Goal: Task Accomplishment & Management: Use online tool/utility

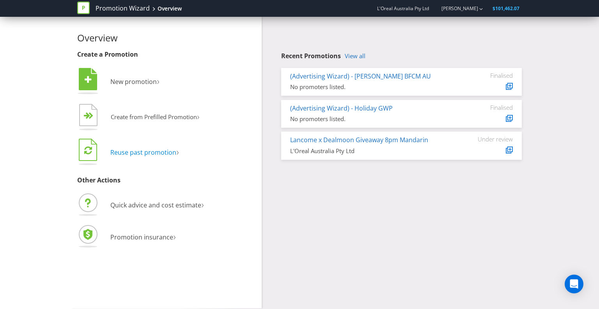
click at [137, 153] on span "Reuse past promotion" at bounding box center [143, 152] width 66 height 9
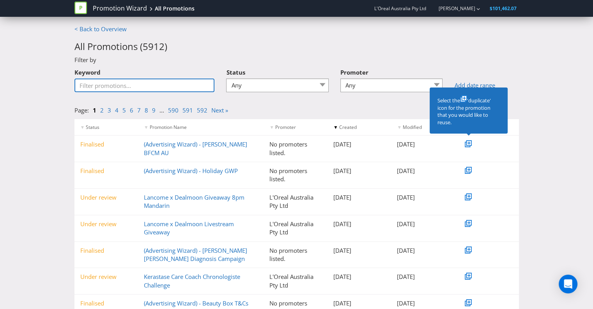
click at [162, 92] on input "Keyword" at bounding box center [145, 85] width 140 height 14
type input "CeraVe"
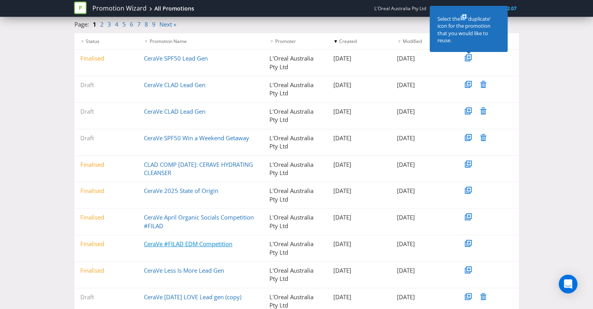
scroll to position [73, 0]
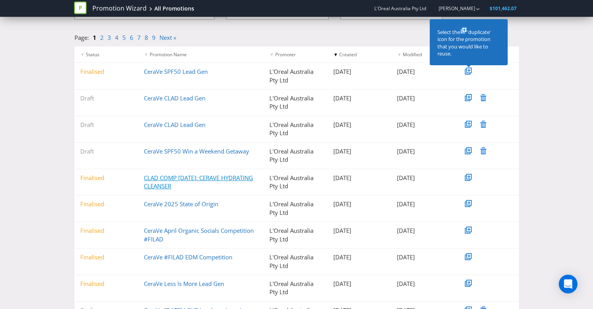
click at [212, 179] on link "CLAD COMP [DATE]: CERAVE HYDRATING CLEANSER" at bounding box center [198, 182] width 109 height 16
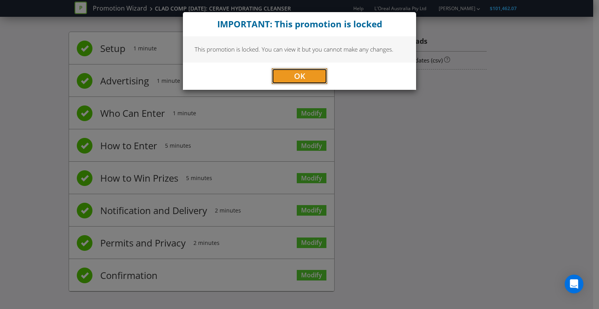
click at [306, 83] on button "OK" at bounding box center [299, 76] width 55 height 16
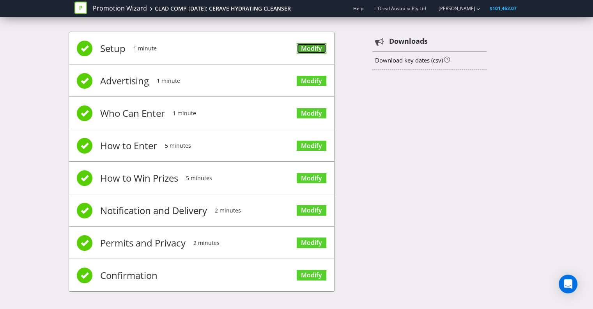
click at [306, 48] on link "Modify" at bounding box center [312, 48] width 30 height 11
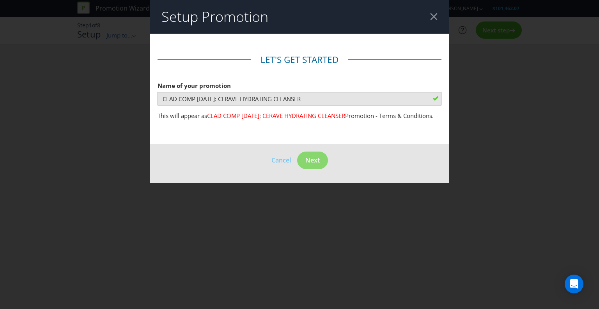
click at [432, 12] on header "Setup Promotion" at bounding box center [300, 17] width 300 height 34
click at [434, 15] on div at bounding box center [433, 16] width 7 height 7
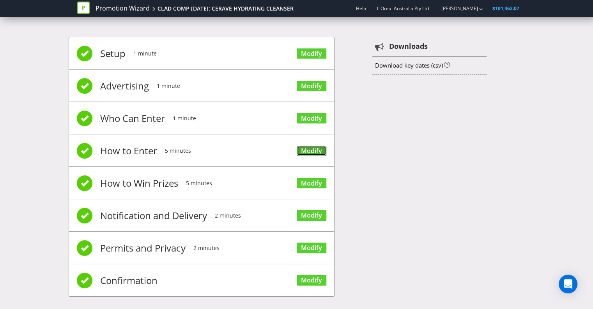
click at [312, 148] on link "Modify" at bounding box center [312, 151] width 30 height 11
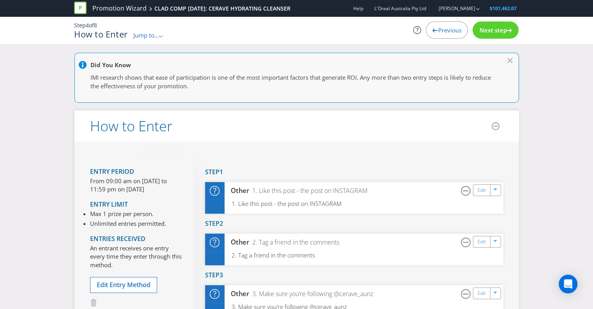
click at [154, 37] on span "Jump to..." at bounding box center [146, 35] width 26 height 8
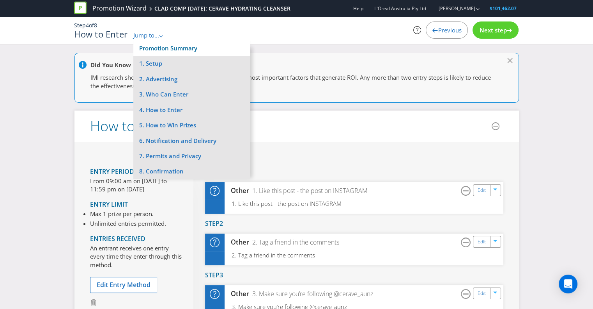
click at [165, 44] on link "Promotion Summary" at bounding box center [168, 48] width 58 height 8
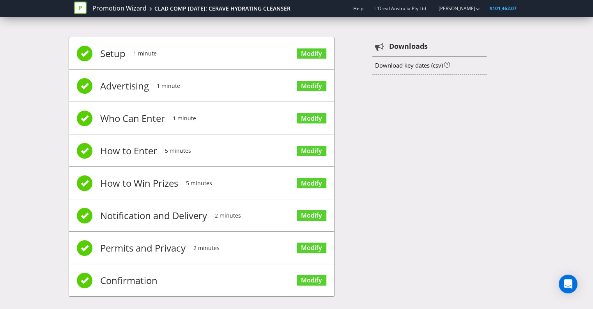
click at [122, 51] on span "Setup" at bounding box center [112, 53] width 25 height 31
click at [309, 57] on link "Modify" at bounding box center [312, 53] width 30 height 11
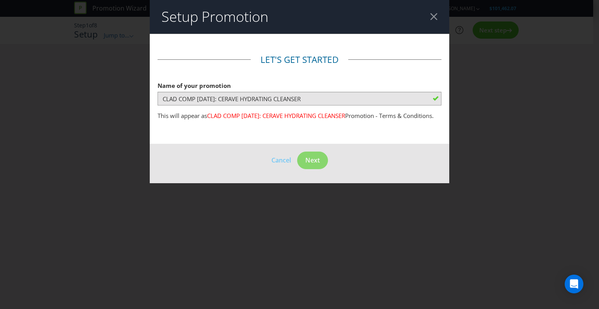
click at [432, 20] on div at bounding box center [433, 16] width 7 height 7
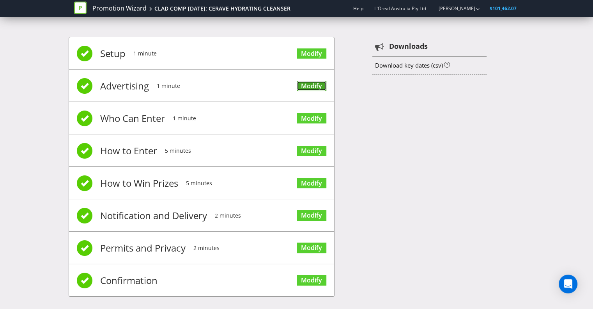
click at [311, 82] on link "Modify" at bounding box center [312, 86] width 30 height 11
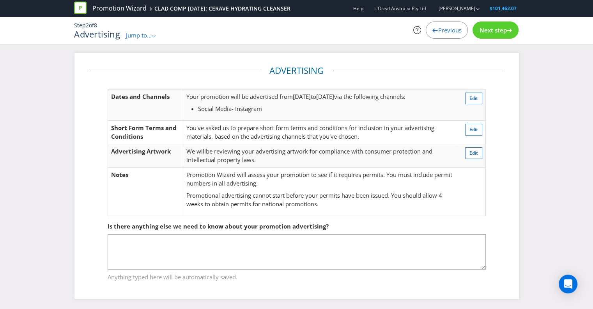
scroll to position [0, 0]
click at [497, 30] on span "Next step" at bounding box center [492, 30] width 27 height 8
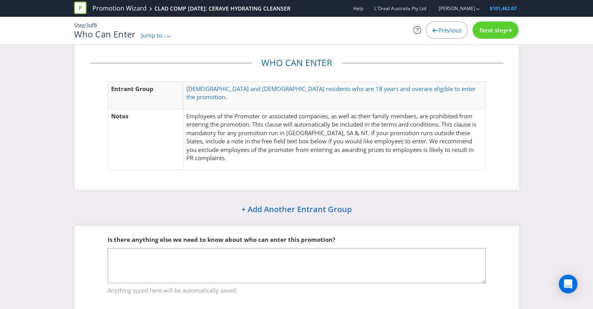
scroll to position [14, 0]
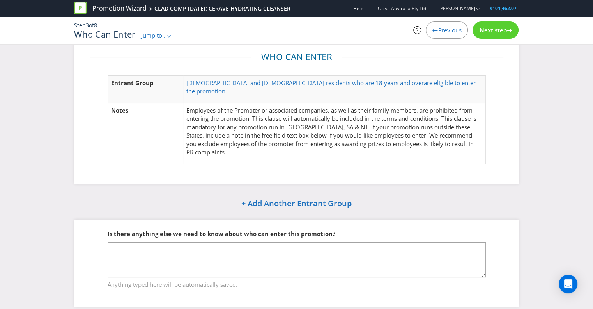
click at [496, 30] on span "Next step" at bounding box center [492, 30] width 27 height 8
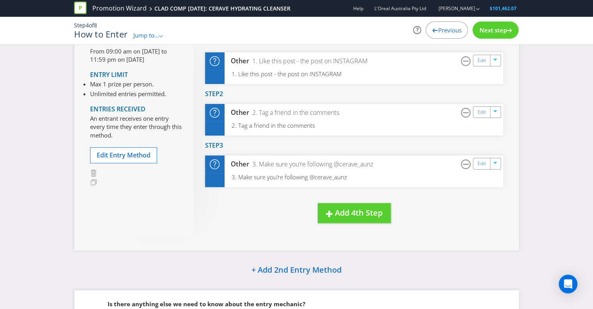
scroll to position [131, 0]
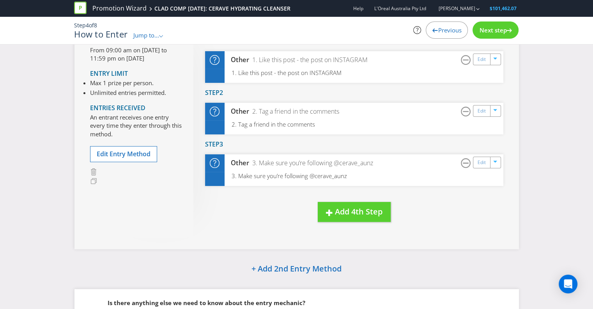
click at [489, 29] on span "Next step" at bounding box center [492, 30] width 27 height 8
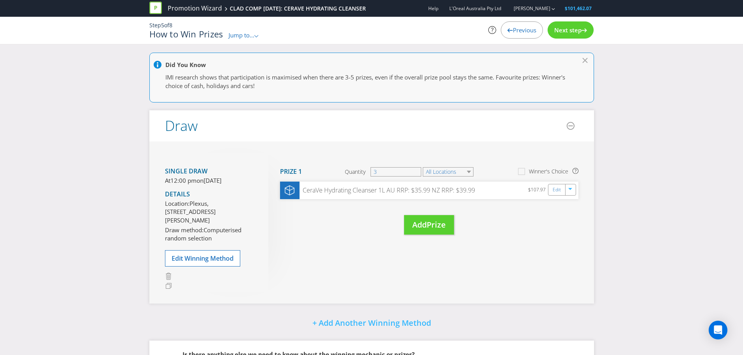
click at [572, 28] on span "Next step" at bounding box center [567, 30] width 27 height 8
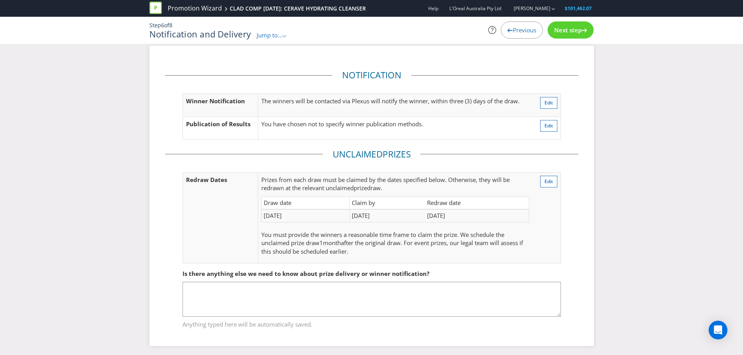
scroll to position [10, 0]
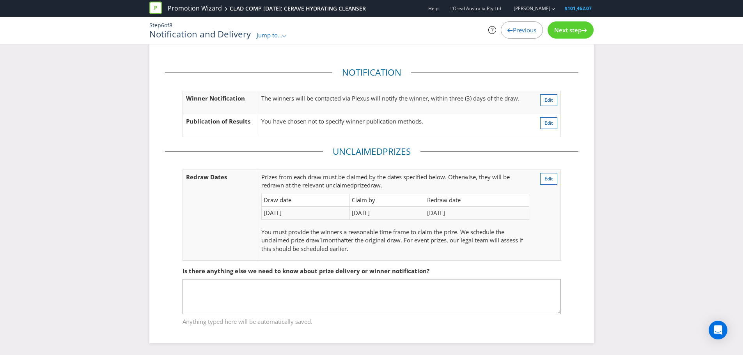
click at [566, 34] on div "Next step" at bounding box center [571, 29] width 46 height 17
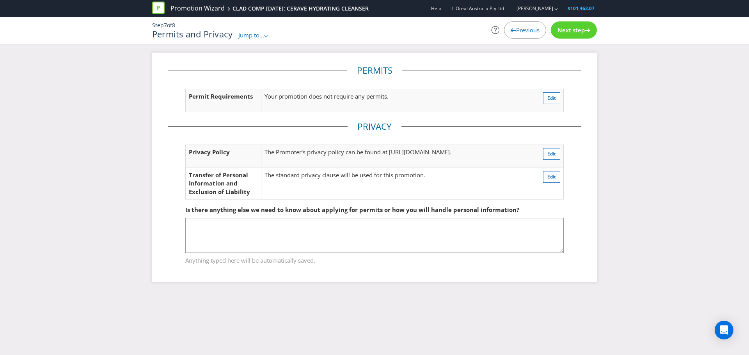
click at [562, 28] on span "Next step" at bounding box center [570, 30] width 27 height 8
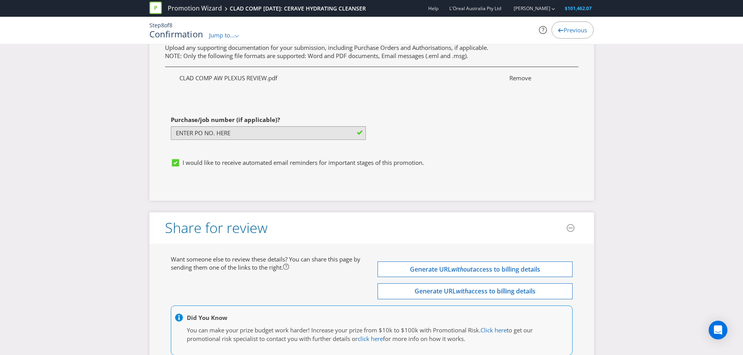
scroll to position [2277, 0]
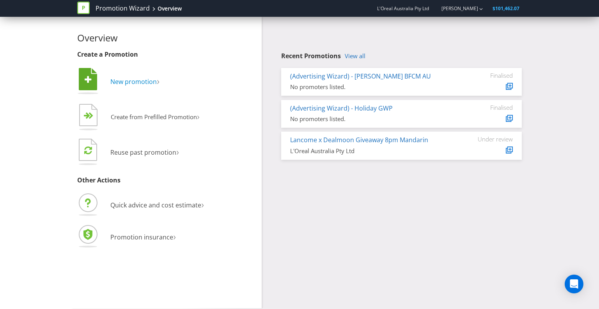
click at [120, 81] on span "New promotion" at bounding box center [133, 81] width 46 height 9
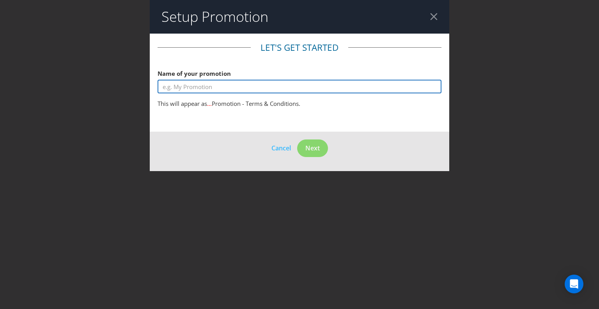
click at [206, 89] on input "text" at bounding box center [300, 87] width 284 height 14
click at [182, 87] on input "CeraVe Acne Competition" at bounding box center [300, 87] width 284 height 14
click at [252, 84] on input "CeraVe Oct 25 Acne Competition" at bounding box center [300, 87] width 284 height 14
type input "CeraVe Oct 25 Acne Competition"
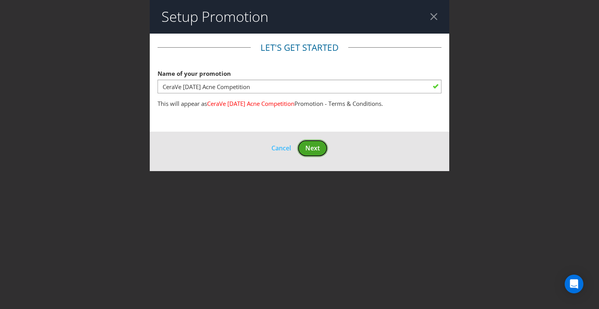
click at [319, 151] on span "Next" at bounding box center [312, 148] width 14 height 9
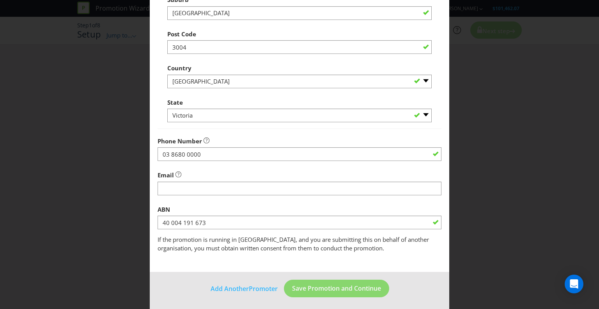
scroll to position [200, 0]
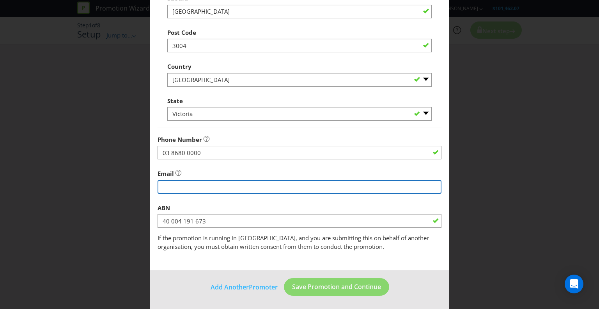
click at [218, 183] on input "string" at bounding box center [300, 187] width 284 height 14
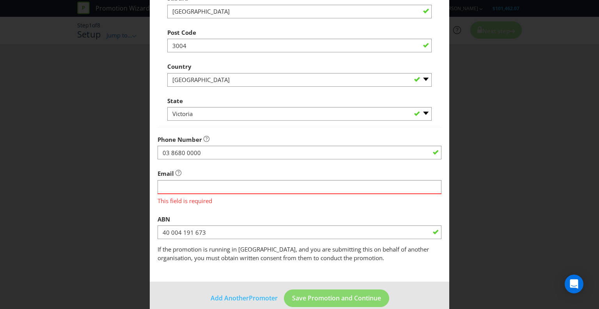
click at [192, 169] on div "Email This field is required" at bounding box center [300, 184] width 284 height 39
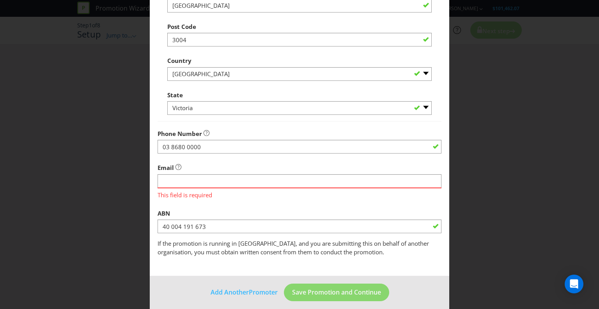
scroll to position [211, 0]
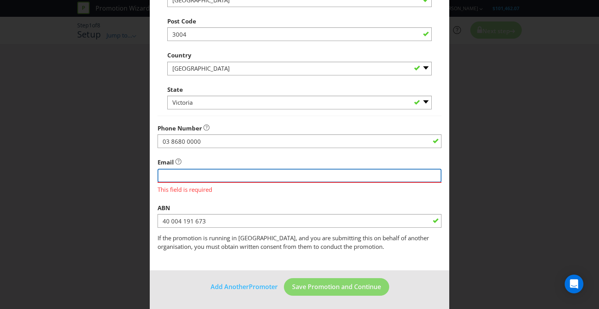
click at [216, 174] on input "string" at bounding box center [300, 176] width 284 height 14
type input "[EMAIL_ADDRESS][DOMAIN_NAME]"
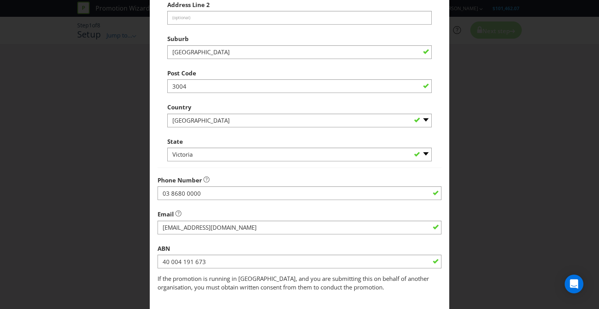
scroll to position [200, 0]
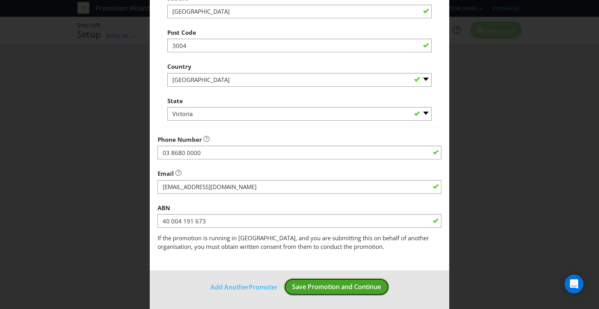
click at [331, 290] on button "Save Promotion and Continue" at bounding box center [336, 287] width 105 height 18
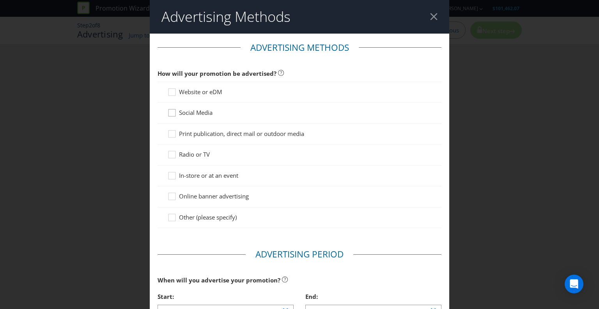
click at [170, 114] on icon at bounding box center [173, 114] width 12 height 12
click at [0, 0] on input "Social Media" at bounding box center [0, 0] width 0 height 0
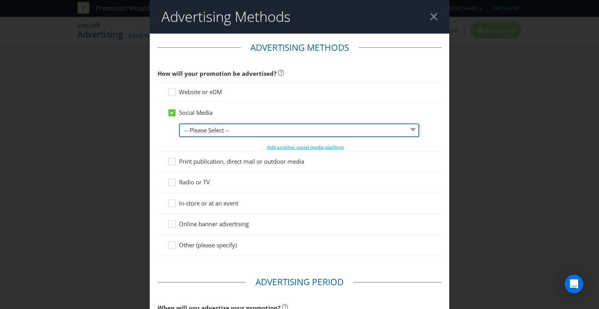
click at [202, 127] on select "-- Please Select -- Facebook X Instagram Snapchat LinkedIn Pinterest Tumblr You…" at bounding box center [299, 130] width 240 height 14
select select "INSTAGRAM"
click at [179, 123] on select "-- Please Select -- Facebook X Instagram Snapchat LinkedIn Pinterest Tumblr You…" at bounding box center [299, 130] width 240 height 14
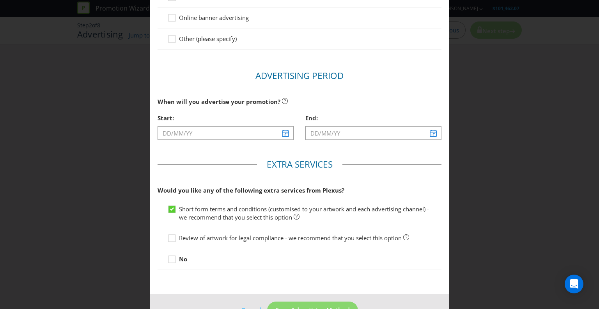
scroll to position [229, 0]
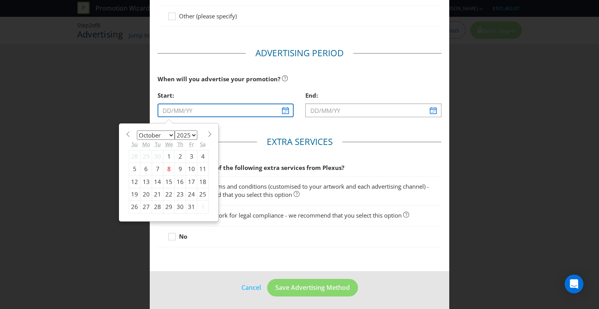
click at [200, 113] on input "text" at bounding box center [226, 110] width 136 height 14
click at [142, 191] on div "20" at bounding box center [146, 194] width 12 height 12
type input "20/10/25"
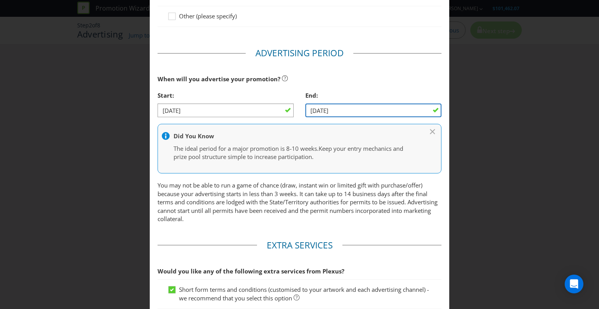
click at [341, 112] on input "21/10/25" at bounding box center [373, 110] width 136 height 14
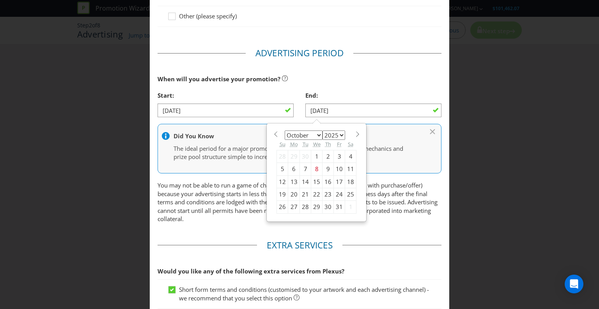
click at [290, 206] on div "27" at bounding box center [294, 207] width 12 height 12
type input "27/10/25"
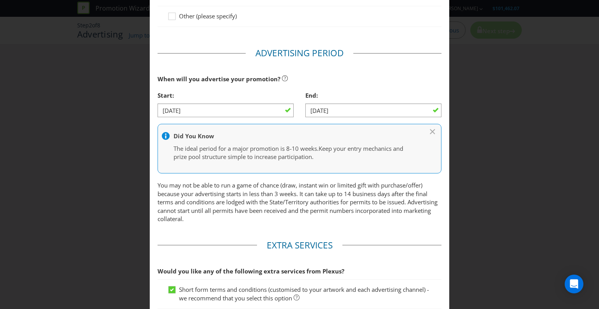
click at [340, 79] on div "When will you advertise your promotion?" at bounding box center [300, 79] width 284 height 16
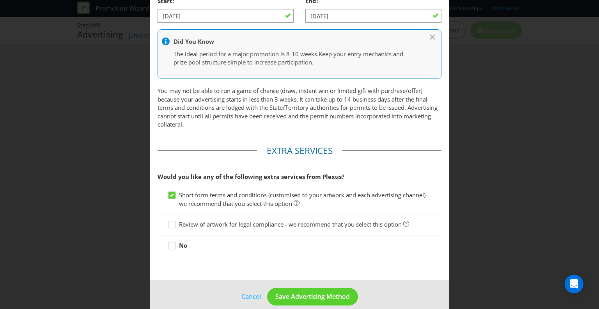
scroll to position [332, 0]
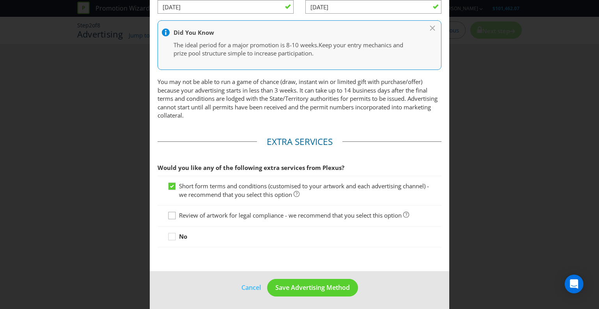
click at [172, 213] on div at bounding box center [172, 213] width 4 height 4
click at [0, 0] on input "Review of artwork for legal compliance - we recommend that you select this opti…" at bounding box center [0, 0] width 0 height 0
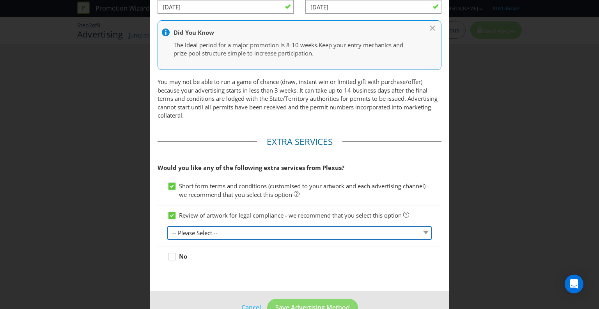
click at [198, 238] on div "-- Please Select -- 1 piece 2-4 pieces (provided at same time) 5-7 pieces (prov…" at bounding box center [299, 233] width 264 height 14
select select "MARKETING_REVIEW_1"
click at [167, 226] on select "-- Please Select -- 1 piece 2-4 pieces (provided at same time) 5-7 pieces (prov…" at bounding box center [299, 233] width 264 height 14
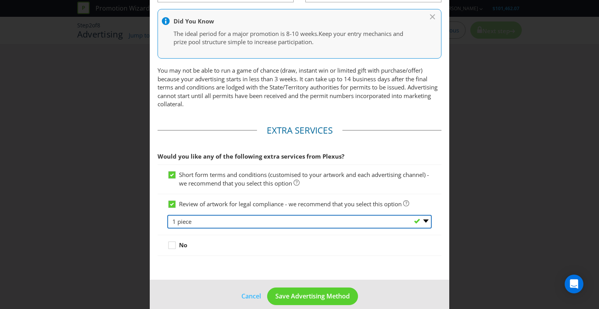
scroll to position [352, 0]
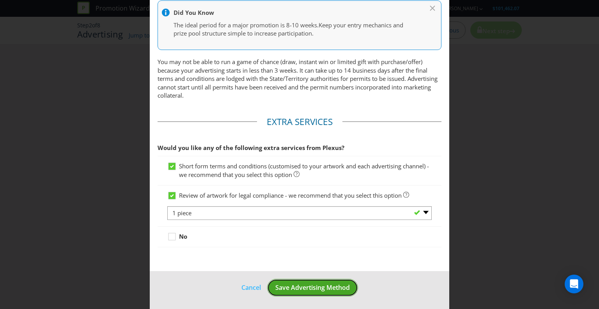
click at [298, 280] on button "Save Advertising Method" at bounding box center [312, 288] width 91 height 18
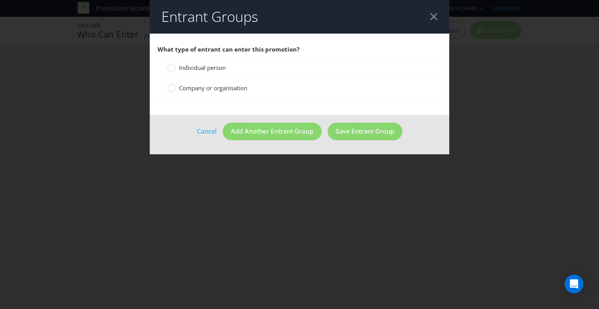
click at [183, 67] on span "Individual person" at bounding box center [202, 68] width 47 height 8
click at [0, 0] on input "Individual person" at bounding box center [0, 0] width 0 height 0
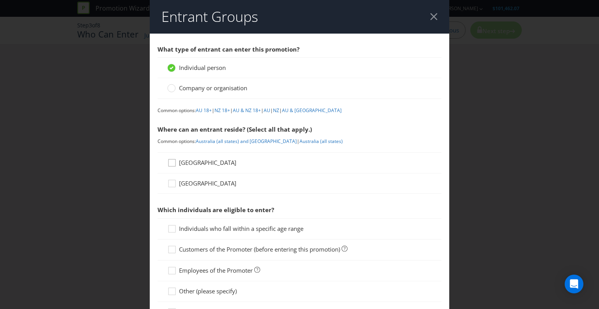
click at [173, 163] on icon at bounding box center [173, 164] width 12 height 12
click at [0, 0] on input "[GEOGRAPHIC_DATA]" at bounding box center [0, 0] width 0 height 0
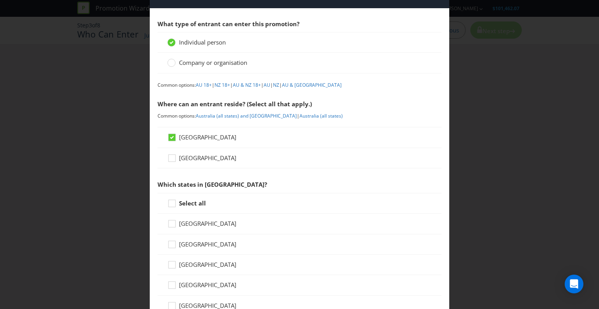
scroll to position [39, 0]
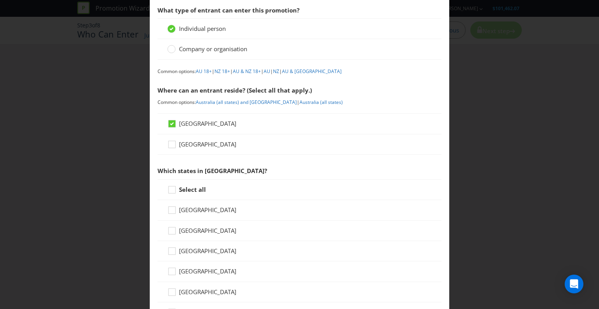
click at [160, 148] on div "New Zealand" at bounding box center [300, 144] width 284 height 20
click at [170, 145] on icon at bounding box center [173, 146] width 12 height 12
click at [0, 0] on input "New Zealand" at bounding box center [0, 0] width 0 height 0
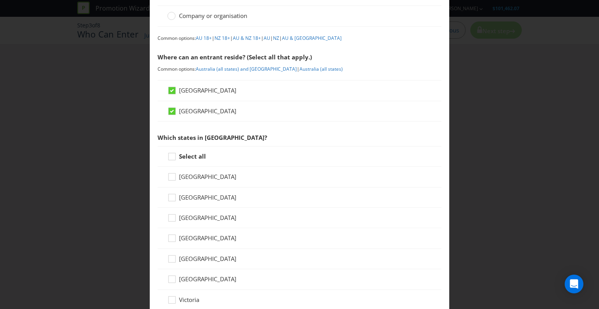
scroll to position [156, 0]
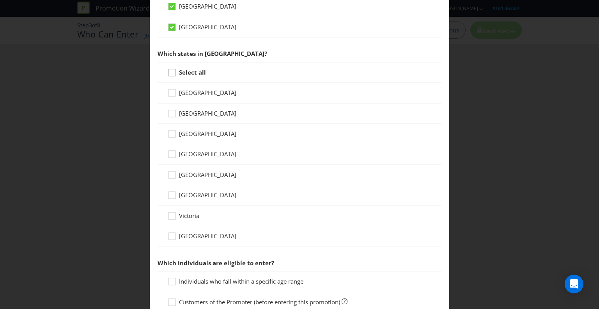
click at [171, 68] on div at bounding box center [172, 70] width 4 height 4
click at [0, 0] on input "Select all" at bounding box center [0, 0] width 0 height 0
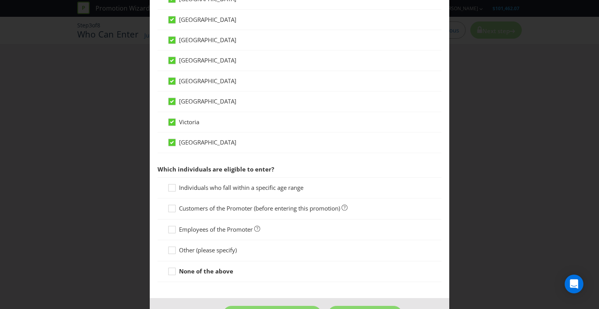
scroll to position [276, 0]
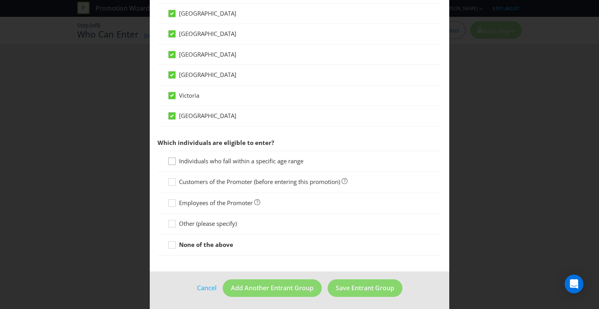
click at [174, 157] on icon at bounding box center [173, 163] width 12 height 12
click at [0, 0] on input "Individuals who fall within a specific age range" at bounding box center [0, 0] width 0 height 0
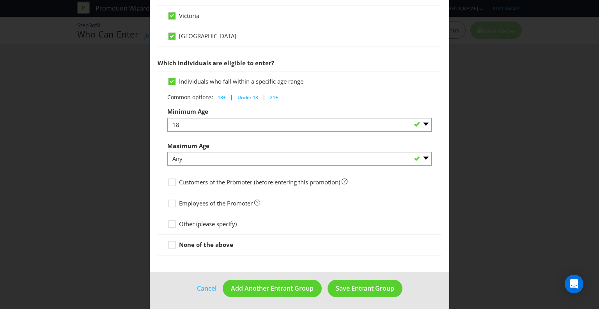
scroll to position [356, 0]
click at [342, 290] on button "Save Entrant Group" at bounding box center [365, 288] width 75 height 18
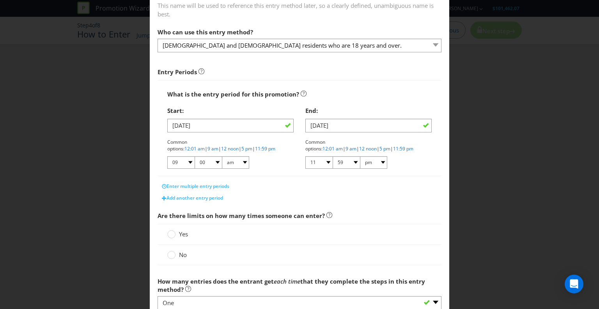
scroll to position [16, 0]
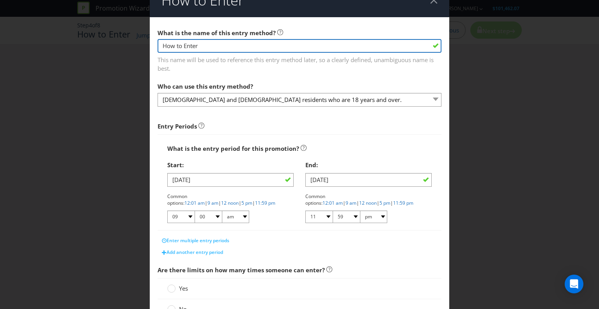
click at [259, 43] on input "How to Enter" at bounding box center [300, 46] width 284 height 14
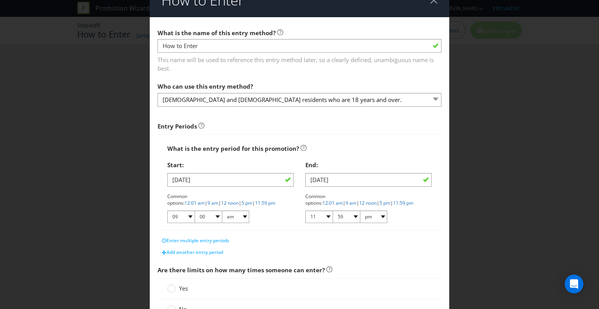
click at [273, 68] on span "This name will be used to reference this entry method later, so a clearly defin…" at bounding box center [300, 63] width 284 height 20
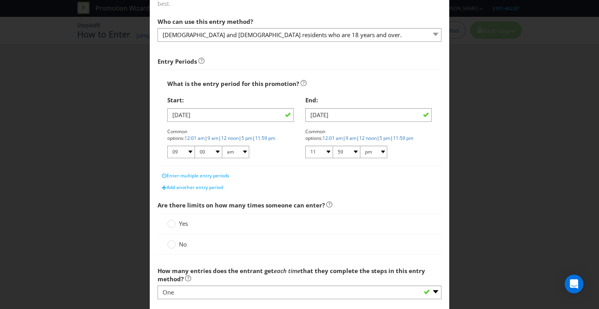
scroll to position [94, 0]
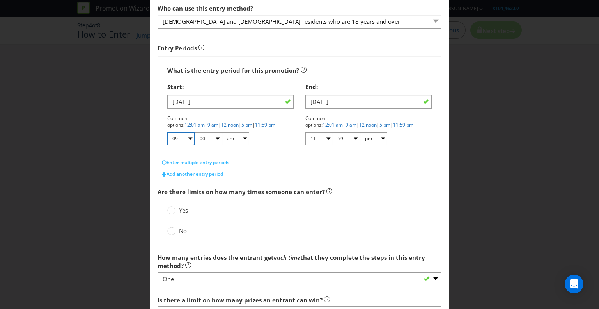
click at [176, 142] on select "01 02 03 04 05 06 07 08 09 10 11 12" at bounding box center [180, 138] width 27 height 12
select select "07"
click at [167, 132] on select "01 02 03 04 05 06 07 08 09 10 11 12" at bounding box center [180, 138] width 27 height 12
click at [236, 139] on select "am pm" at bounding box center [235, 138] width 27 height 12
select select "pm"
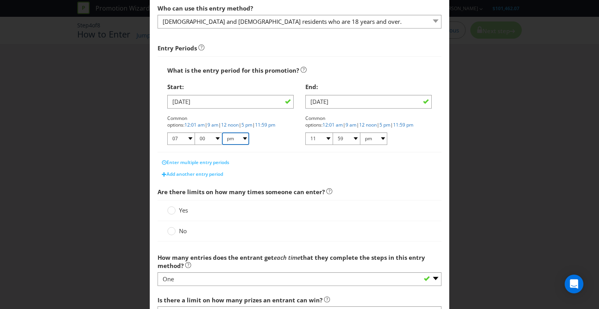
click at [222, 132] on select "am pm" at bounding box center [235, 138] width 27 height 12
click at [350, 154] on div "Enter multiple entry periods Add another entry period" at bounding box center [300, 166] width 284 height 27
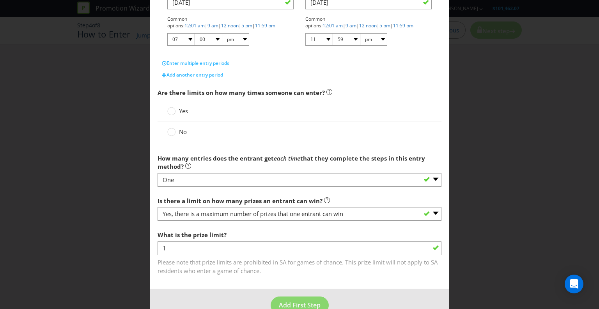
scroll to position [211, 0]
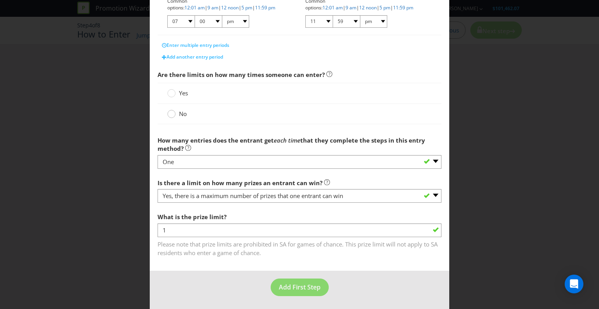
click at [169, 114] on circle at bounding box center [172, 114] width 8 height 8
click at [0, 0] on input "No" at bounding box center [0, 0] width 0 height 0
click at [289, 282] on span "Add First Step" at bounding box center [300, 286] width 42 height 9
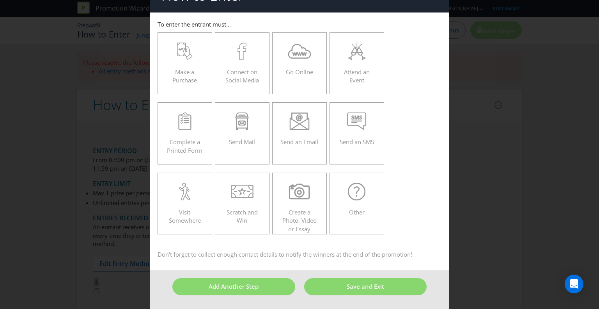
scroll to position [20, 0]
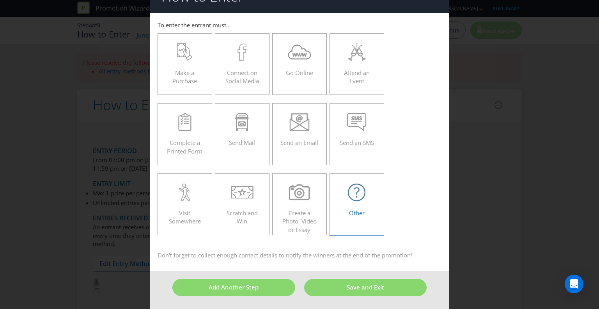
click at [351, 197] on icon at bounding box center [357, 192] width 18 height 18
click at [0, 0] on input "Other" at bounding box center [0, 0] width 0 height 0
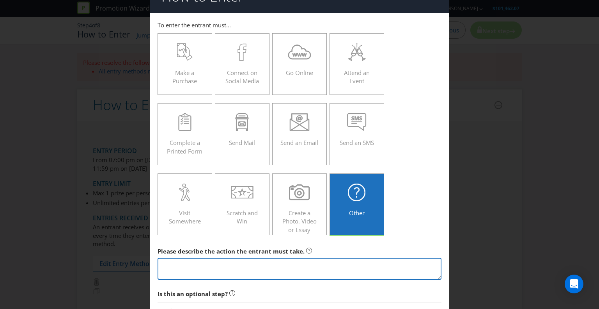
click at [245, 260] on textarea at bounding box center [300, 268] width 284 height 22
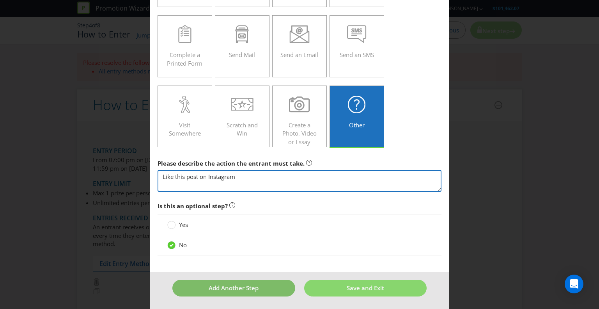
type textarea "Like this post on Instagram"
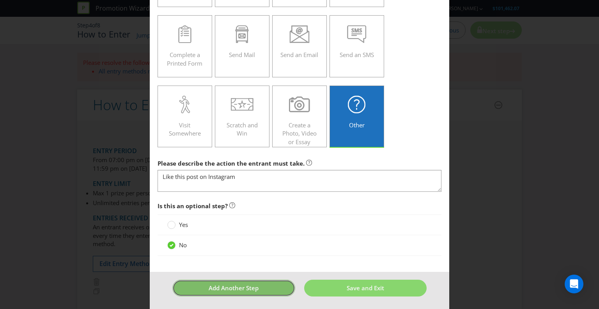
click at [273, 287] on button "Add Another Step" at bounding box center [233, 287] width 122 height 17
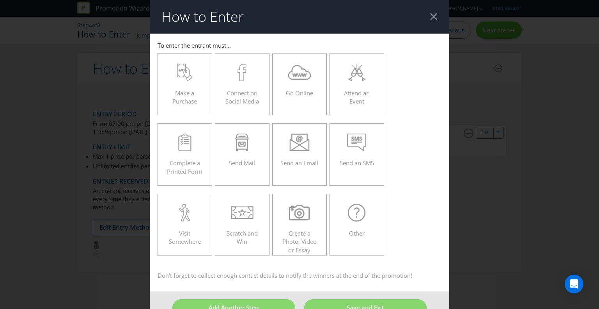
scroll to position [20, 0]
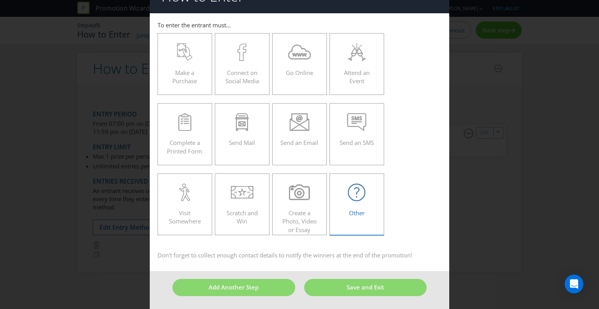
click at [366, 220] on label "Other" at bounding box center [357, 204] width 55 height 62
click at [0, 0] on input "Other" at bounding box center [0, 0] width 0 height 0
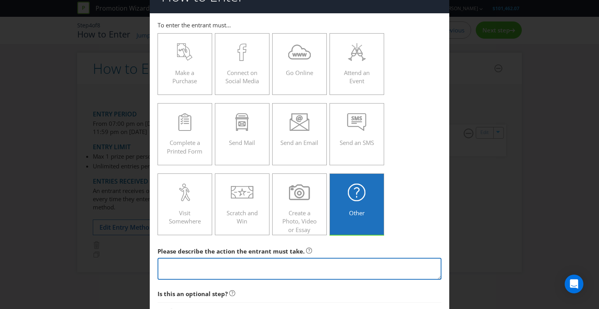
click at [264, 275] on textarea at bounding box center [300, 268] width 284 height 22
drag, startPoint x: 196, startPoint y: 260, endPoint x: 102, endPoint y: 258, distance: 94.0
click at [102, 258] on div "How to Enter To enter the entrant must... Make a Purchase Connect on Social Med…" at bounding box center [299, 154] width 599 height 309
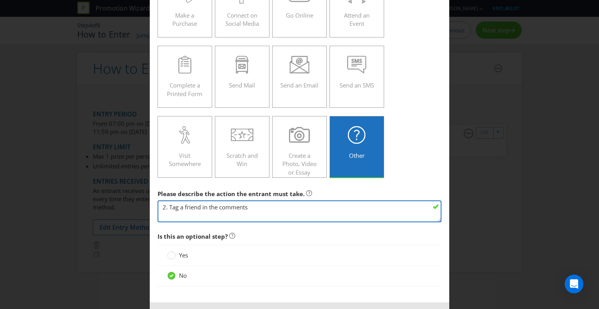
scroll to position [108, 0]
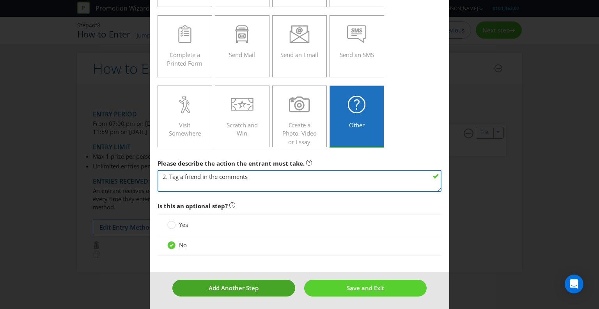
type textarea "2. Tag a friend in the comments"
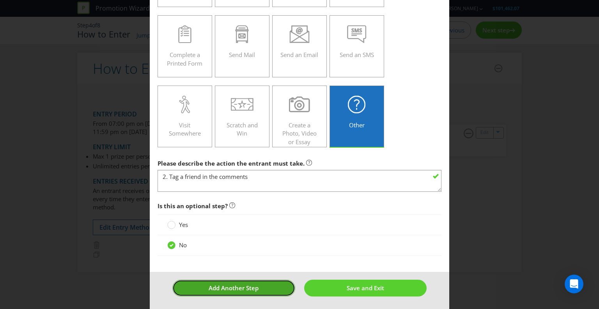
click at [259, 285] on button "Add Another Step" at bounding box center [233, 287] width 122 height 17
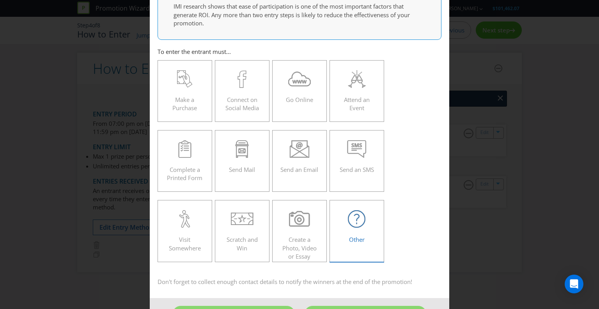
scroll to position [86, 0]
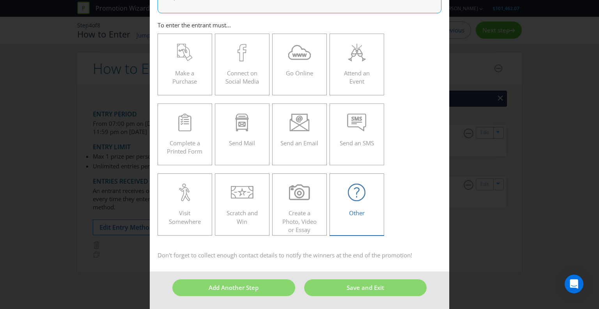
click at [353, 205] on div "Other" at bounding box center [357, 200] width 38 height 35
click at [0, 0] on input "Other" at bounding box center [0, 0] width 0 height 0
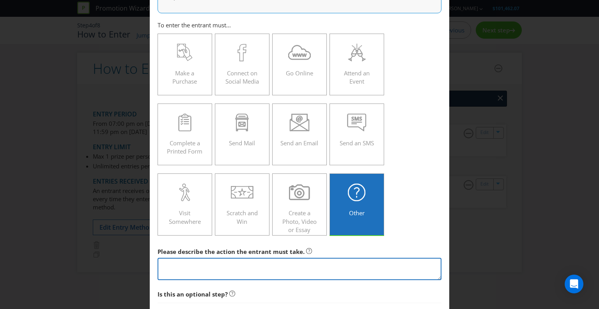
click at [183, 264] on textarea at bounding box center [300, 268] width 284 height 22
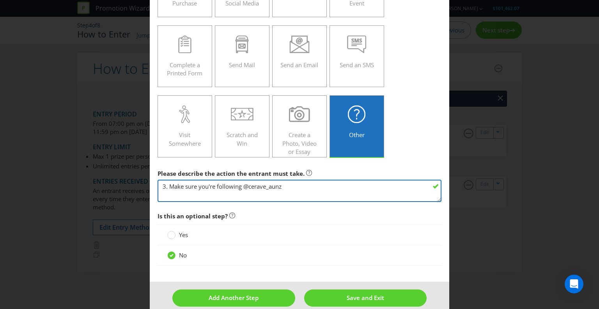
type textarea "3. Make sure you're following @cerave_aunz"
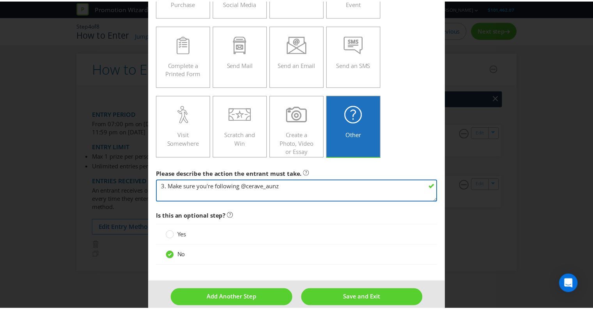
scroll to position [174, 0]
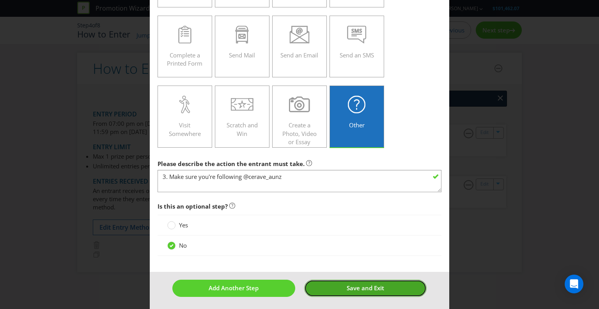
click at [330, 289] on button "Save and Exit" at bounding box center [365, 287] width 122 height 17
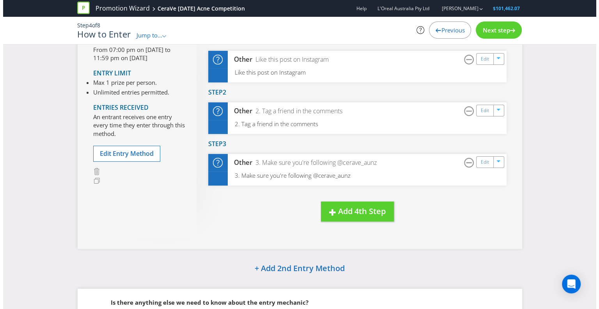
scroll to position [78, 0]
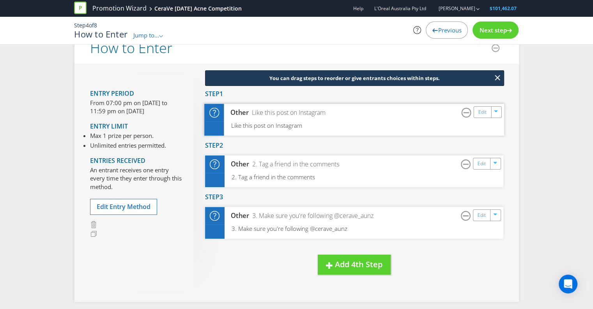
click at [324, 117] on div "Other Like this post on Instagram Edit" at bounding box center [354, 113] width 300 height 18
click at [486, 110] on link "Edit" at bounding box center [482, 111] width 8 height 9
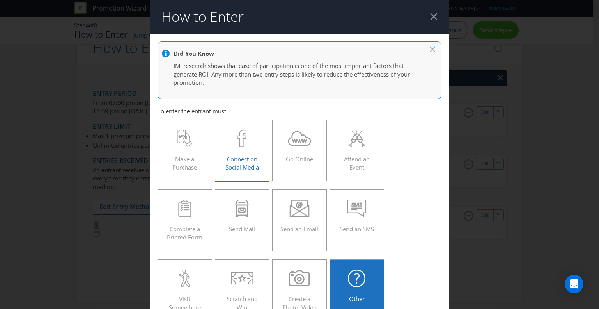
scroll to position [174, 0]
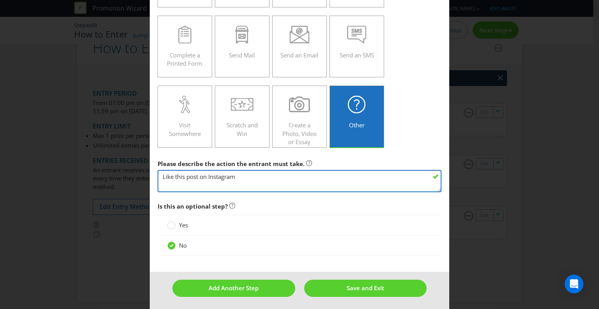
click at [162, 172] on textarea "Like this post on Instagram" at bounding box center [300, 181] width 284 height 22
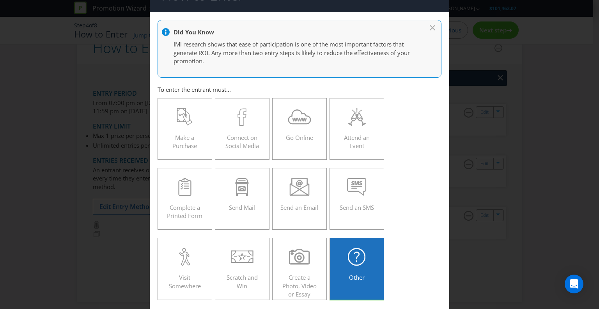
scroll to position [18, 0]
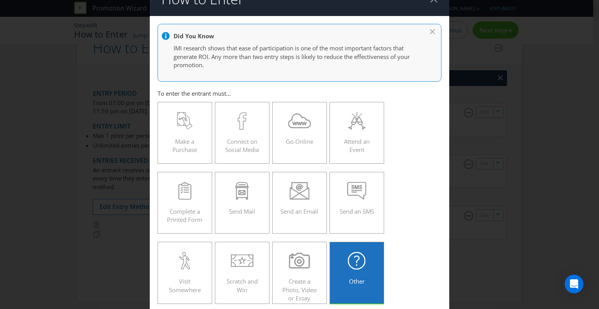
type textarea "1. Like this post on Instagram"
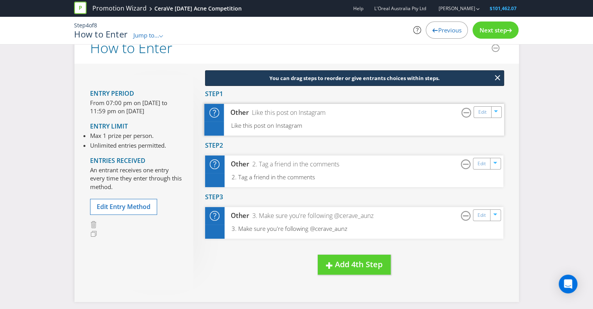
click at [359, 111] on div "Other Like this post on Instagram Edit" at bounding box center [354, 113] width 300 height 18
click at [486, 110] on link "Edit" at bounding box center [482, 111] width 8 height 9
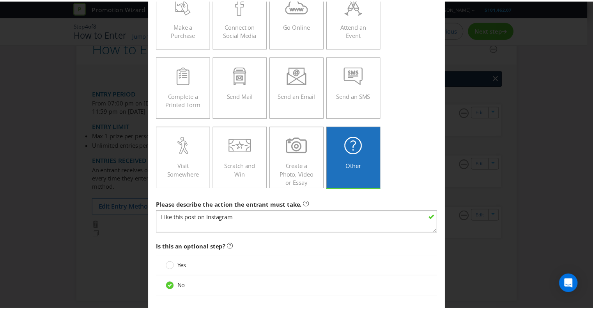
scroll to position [174, 0]
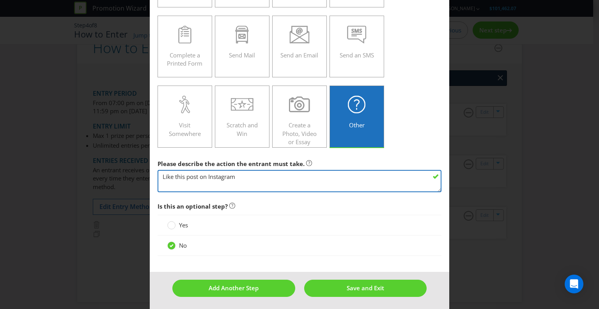
click at [162, 175] on textarea "Like this post on Instagram" at bounding box center [300, 181] width 284 height 22
type textarea "1. Like this post on Instagram"
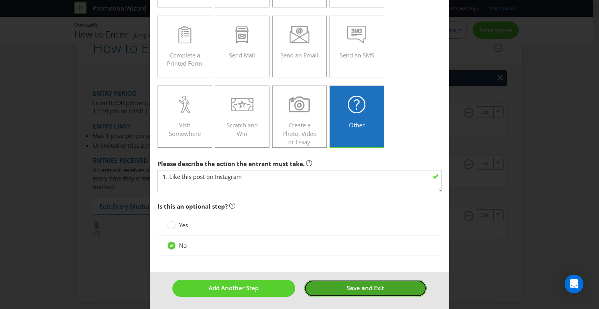
click at [320, 287] on button "Save and Exit" at bounding box center [365, 287] width 122 height 17
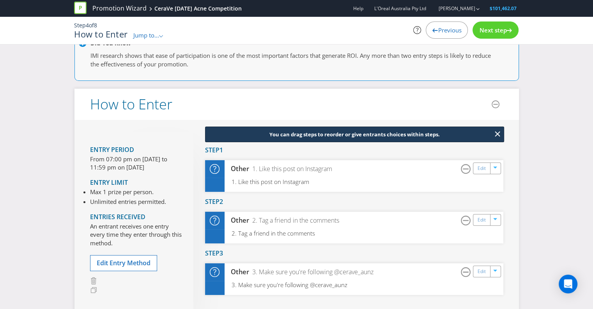
scroll to position [139, 0]
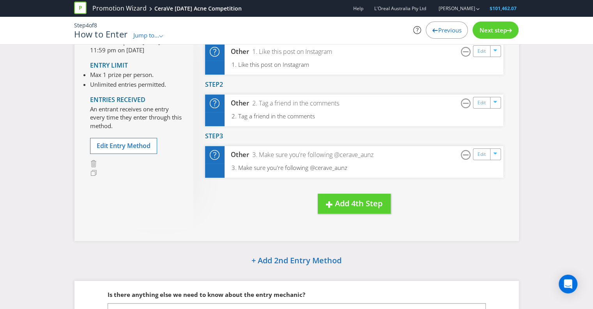
click at [499, 27] on span "Next step" at bounding box center [492, 30] width 27 height 8
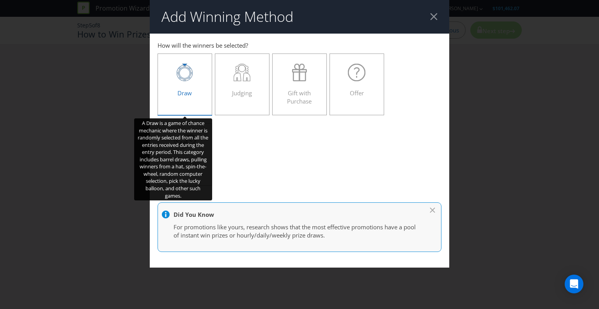
click at [194, 66] on div at bounding box center [185, 73] width 38 height 18
click at [0, 0] on input "Draw" at bounding box center [0, 0] width 0 height 0
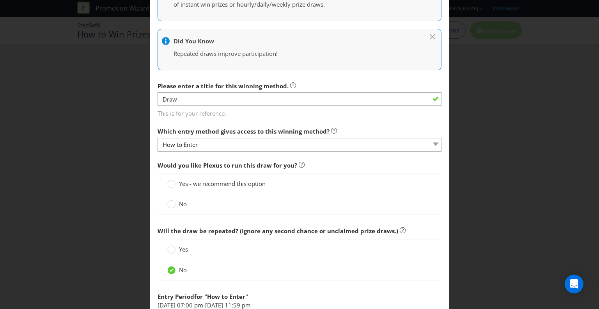
scroll to position [273, 0]
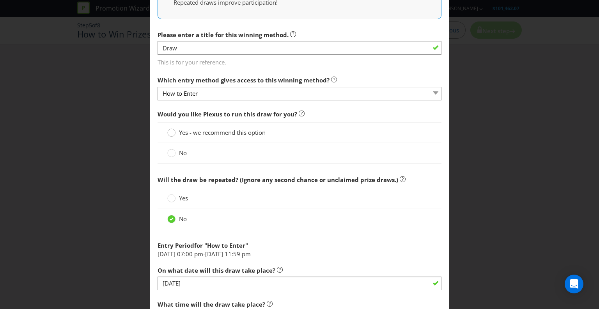
click at [170, 129] on div at bounding box center [172, 130] width 4 height 4
click at [0, 0] on input "Yes - we recommend this option" at bounding box center [0, 0] width 0 height 0
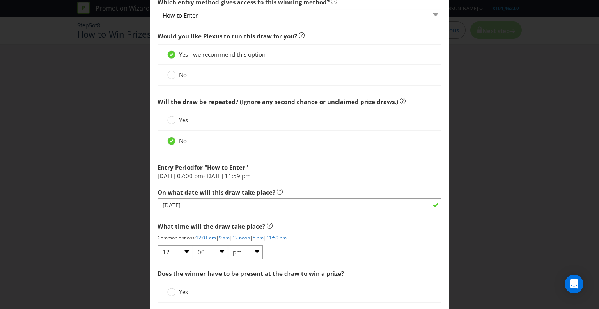
scroll to position [390, 0]
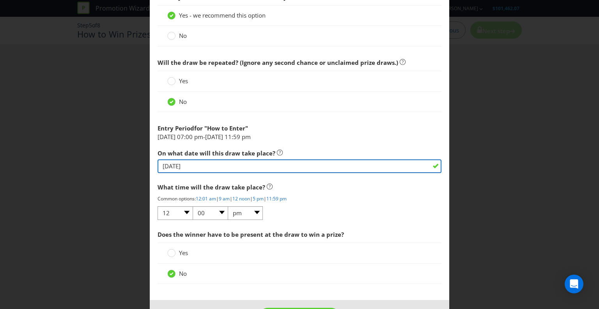
click at [236, 161] on input "28/10/25" at bounding box center [300, 166] width 284 height 14
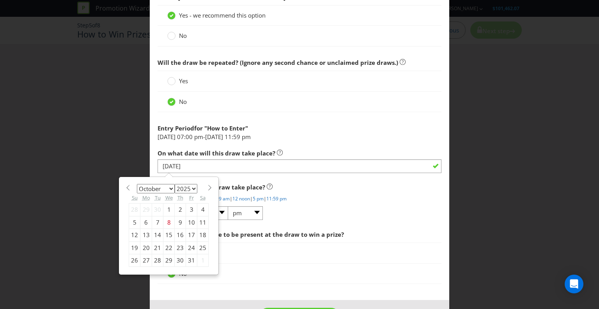
click at [413, 233] on span "Does the winner have to be present at the draw to win a prize?" at bounding box center [300, 234] width 284 height 16
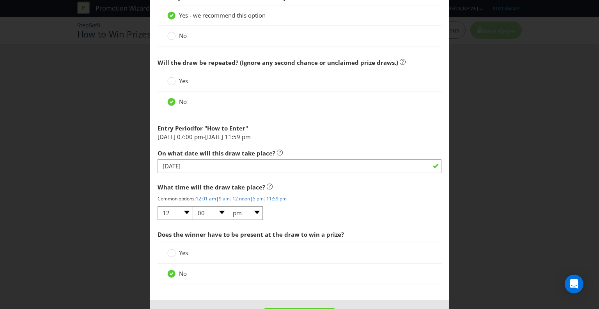
scroll to position [419, 0]
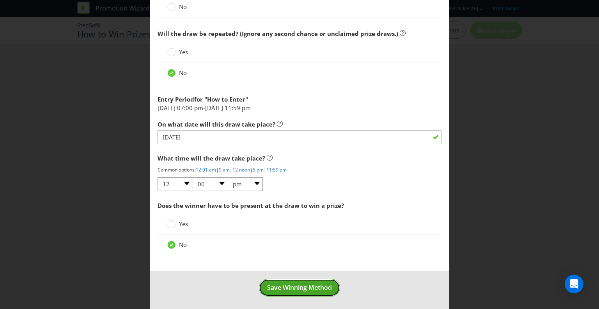
click at [280, 279] on button "Save Winning Method" at bounding box center [299, 288] width 81 height 18
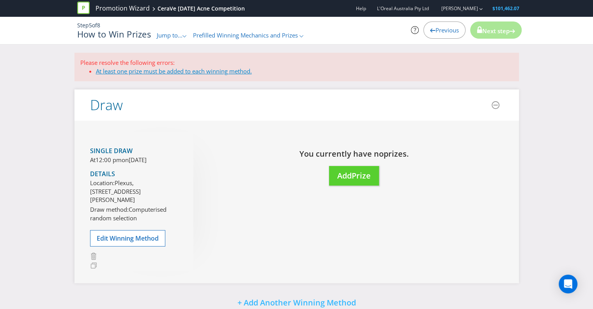
click at [225, 67] on link "At least one prize must be added to each winning method." at bounding box center [174, 71] width 156 height 8
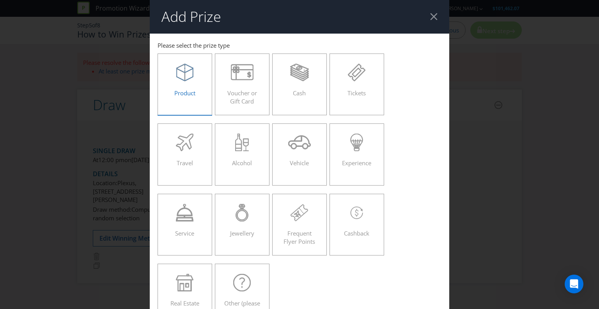
click at [192, 98] on div "Product" at bounding box center [185, 81] width 38 height 35
click at [0, 0] on input "Product" at bounding box center [0, 0] width 0 height 0
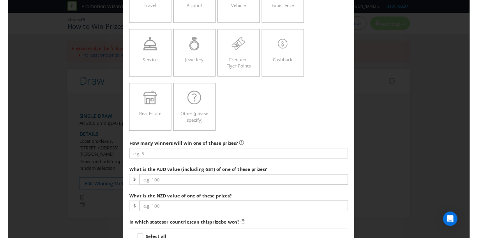
scroll to position [234, 0]
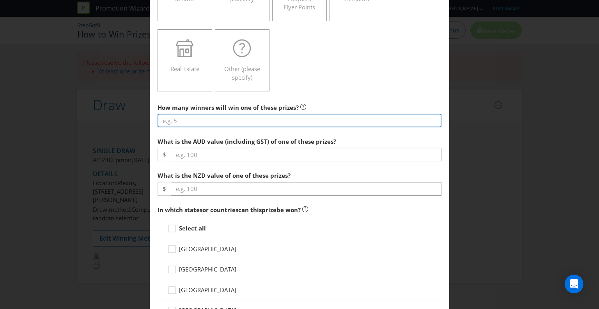
click at [226, 120] on input "number" at bounding box center [300, 121] width 284 height 14
type input "5"
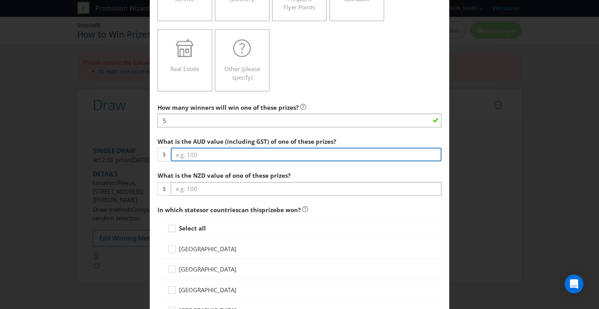
click at [222, 156] on input "number" at bounding box center [306, 154] width 271 height 14
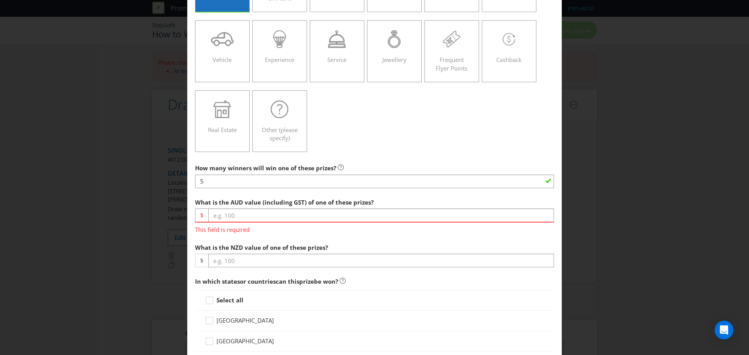
scroll to position [117, 0]
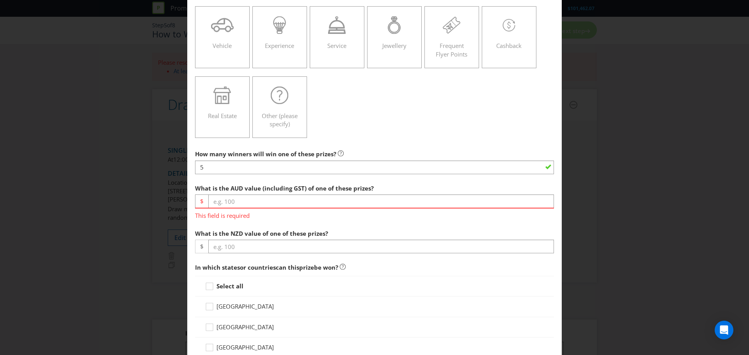
click at [448, 214] on span "This field is required" at bounding box center [374, 214] width 359 height 11
click at [270, 198] on input "number" at bounding box center [381, 202] width 346 height 14
click at [254, 202] on input "number" at bounding box center [381, 202] width 346 height 14
type input "108.30"
click at [240, 222] on span "What is the AUD value (including GST) of one of these prizes? $ 108.30 This fie…" at bounding box center [374, 218] width 359 height 74
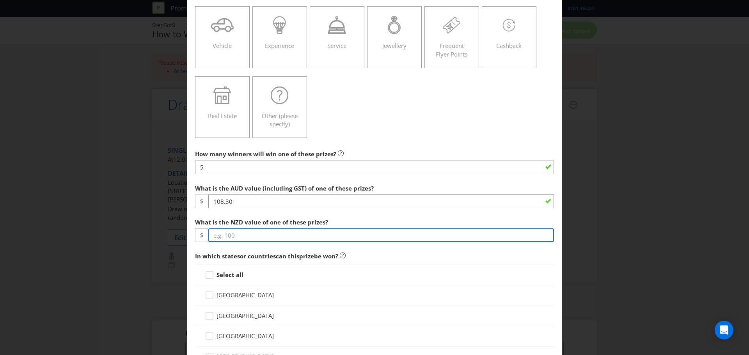
click at [243, 241] on input "number" at bounding box center [381, 236] width 346 height 14
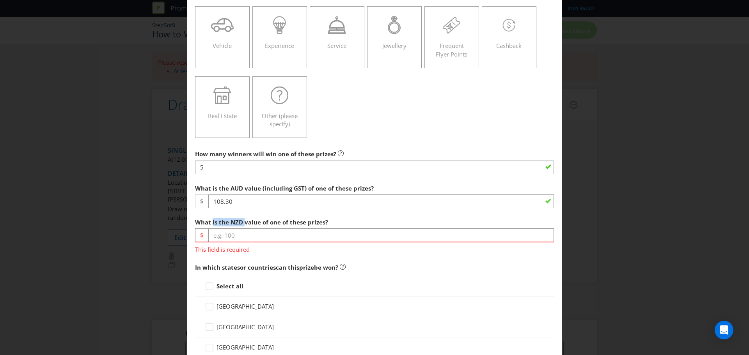
drag, startPoint x: 242, startPoint y: 221, endPoint x: 211, endPoint y: 220, distance: 30.8
click at [211, 220] on span "What is the NZD value of one of these prizes?" at bounding box center [261, 222] width 133 height 8
click at [207, 215] on label "What is the NZD value of one of these prizes?" at bounding box center [262, 221] width 135 height 12
click at [224, 233] on input "number" at bounding box center [381, 236] width 346 height 14
click at [218, 218] on label "What is the NZD value of one of these prizes?" at bounding box center [262, 221] width 135 height 12
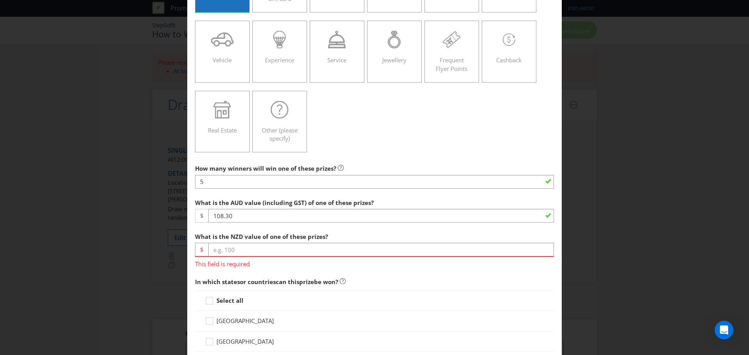
scroll to position [156, 0]
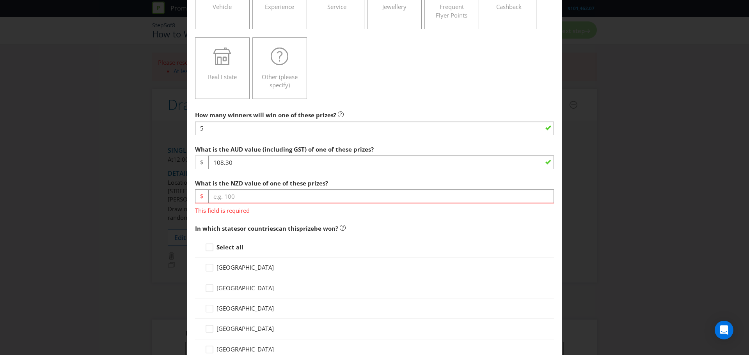
click at [245, 213] on span "This field is required" at bounding box center [374, 209] width 359 height 11
click at [245, 191] on input "number" at bounding box center [381, 197] width 346 height 14
click at [224, 189] on div "What is the NZD value of one of these prizes? $ This field is required" at bounding box center [374, 195] width 359 height 39
click at [225, 192] on input "number" at bounding box center [381, 197] width 346 height 14
paste input "121.26"
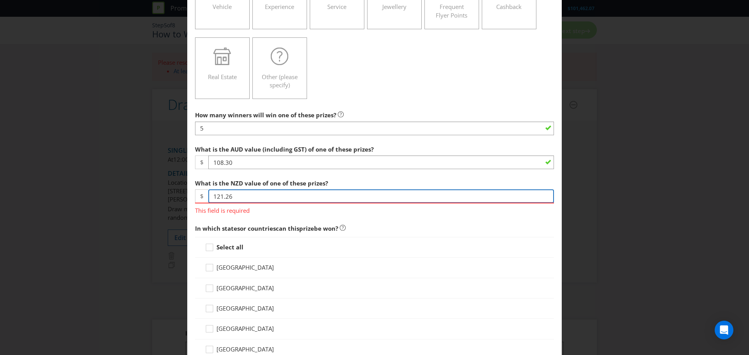
type input "121.26"
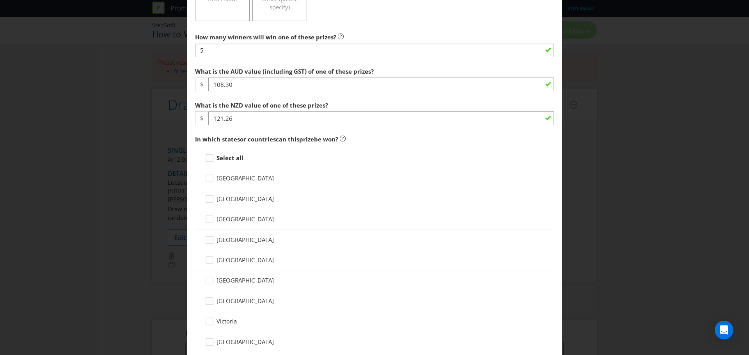
scroll to position [273, 0]
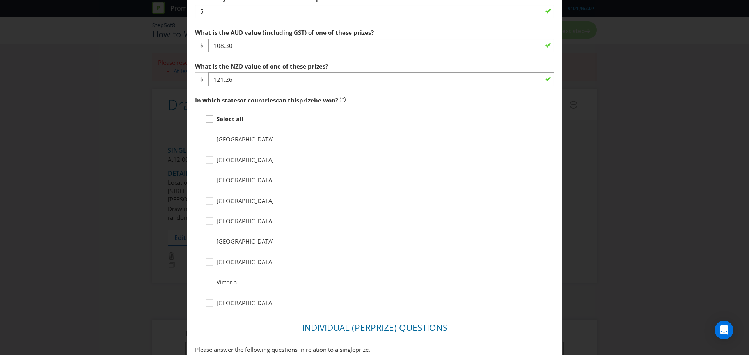
click at [207, 120] on icon at bounding box center [211, 121] width 12 height 12
click at [0, 0] on input "Select all" at bounding box center [0, 0] width 0 height 0
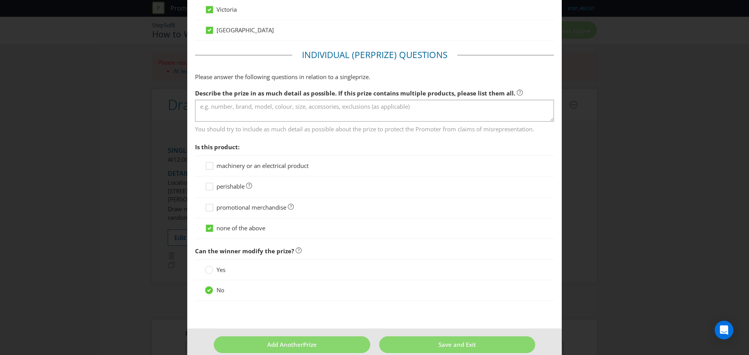
scroll to position [507, 0]
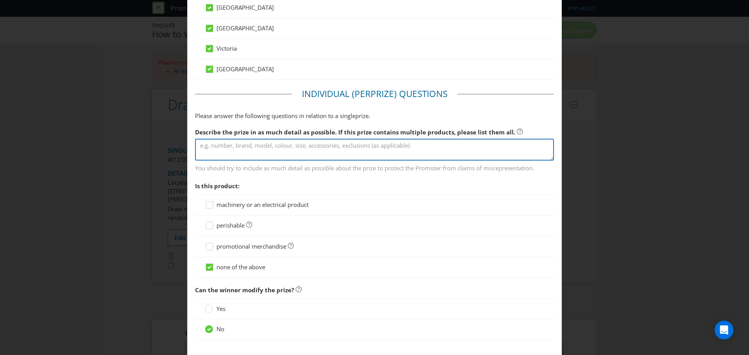
click at [347, 152] on textarea at bounding box center [374, 150] width 359 height 22
type textarea "I"
drag, startPoint x: 244, startPoint y: 146, endPoint x: 421, endPoint y: 153, distance: 176.9
click at [421, 153] on textarea "CeraVe branded Gym Bag with" at bounding box center [374, 150] width 359 height 22
type textarea "C"
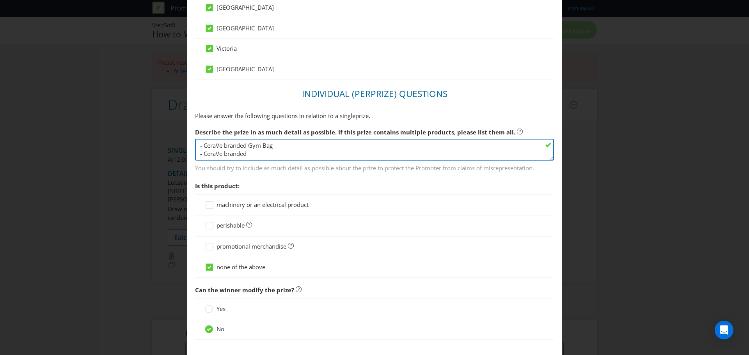
click at [270, 153] on textarea "- CeraVe branded Gym Bag - CeraVe branded" at bounding box center [374, 150] width 359 height 22
click at [253, 152] on textarea "- CeraVe branded Gym Bag - CeraVe branded" at bounding box center [374, 150] width 359 height 22
drag, startPoint x: 285, startPoint y: 151, endPoint x: 203, endPoint y: 153, distance: 82.3
click at [203, 153] on textarea "- CeraVe branded Gym Bag - CeraVe branded Towel - CeraVe branded Phone Case" at bounding box center [374, 150] width 359 height 22
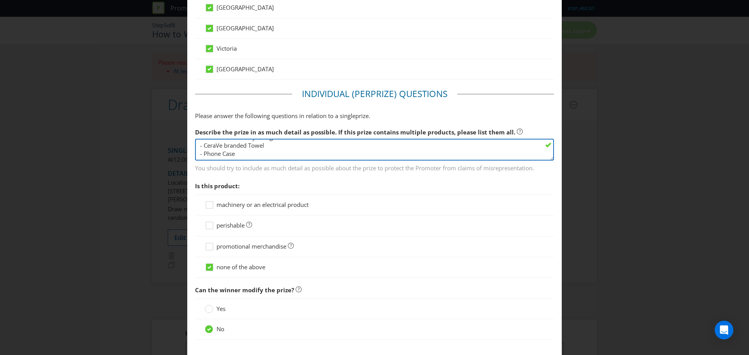
scroll to position [0, 0]
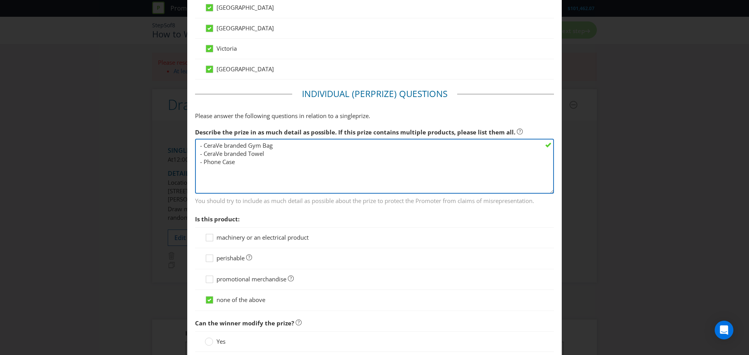
drag, startPoint x: 548, startPoint y: 157, endPoint x: 545, endPoint y: 190, distance: 32.9
click at [545, 190] on textarea "- CeraVe branded Gym Bag - CeraVe branded Towel - Phone Case" at bounding box center [374, 166] width 359 height 55
click at [291, 163] on textarea "- CeraVe branded Gym Bag - CeraVe branded Towel - CeraVe branded Phone Case" at bounding box center [374, 166] width 359 height 55
click at [289, 163] on textarea "- CeraVe branded Gym Bag - CeraVe branded Towel - CeraVe branded Phone Case" at bounding box center [374, 166] width 359 height 55
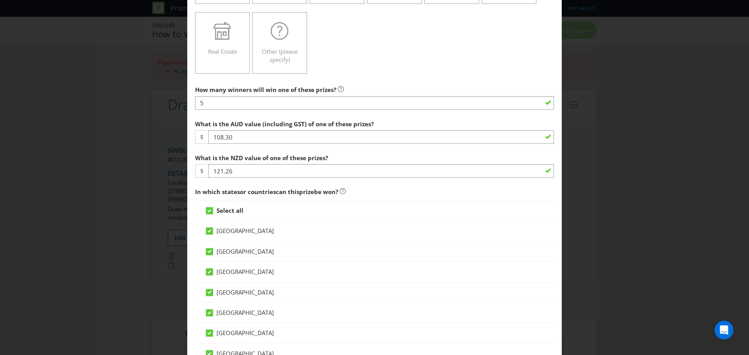
scroll to position [156, 0]
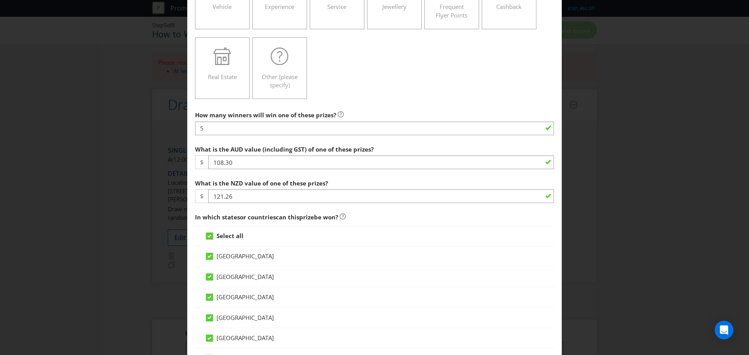
type textarea "- CeraVe branded Gym Bag - CeraVe branded Towel - CeraVe branded Phone Case - C…"
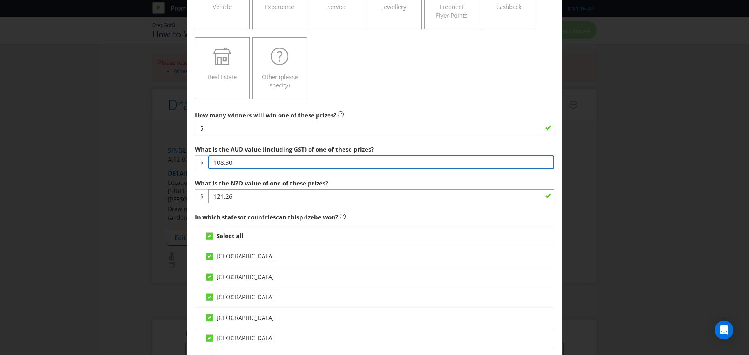
drag, startPoint x: 247, startPoint y: 163, endPoint x: 204, endPoint y: 160, distance: 42.2
click at [204, 160] on div "$ 108.30" at bounding box center [374, 163] width 359 height 14
type input "133.29"
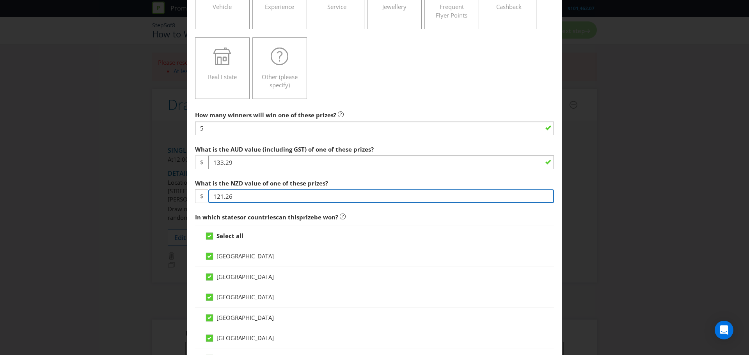
click at [231, 194] on input "121.26" at bounding box center [381, 197] width 346 height 14
drag, startPoint x: 246, startPoint y: 196, endPoint x: 172, endPoint y: 200, distance: 73.8
click at [172, 200] on div "Add Prize New Zealand Australian Capital Territory New South Wales Northern Ter…" at bounding box center [374, 177] width 749 height 355
click at [229, 193] on input "121.26" at bounding box center [381, 197] width 346 height 14
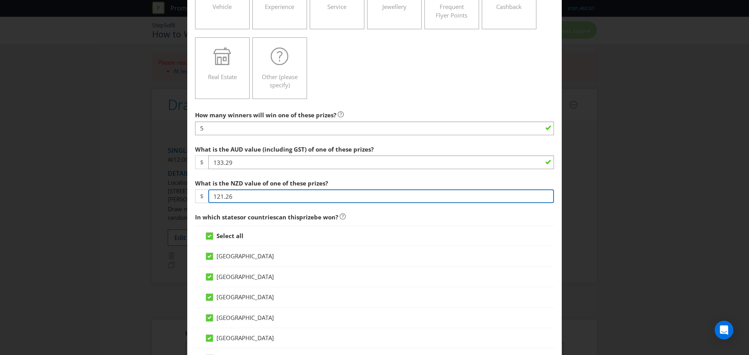
click at [229, 193] on input "121.26" at bounding box center [381, 197] width 346 height 14
type input "146.25"
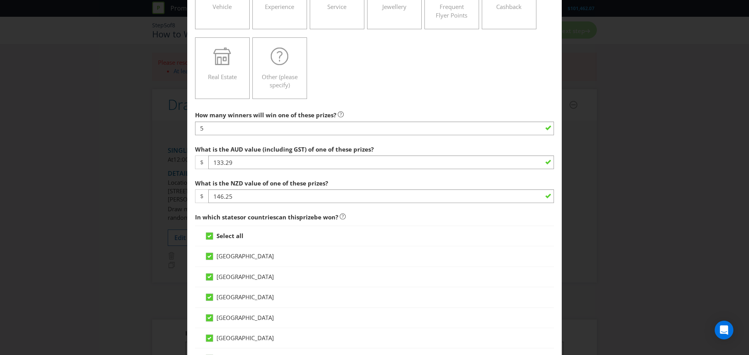
click at [325, 179] on label "What is the NZD value of one of these prizes?" at bounding box center [262, 182] width 135 height 12
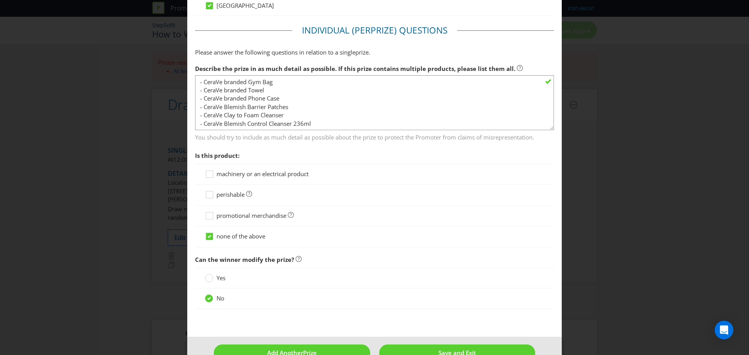
scroll to position [591, 0]
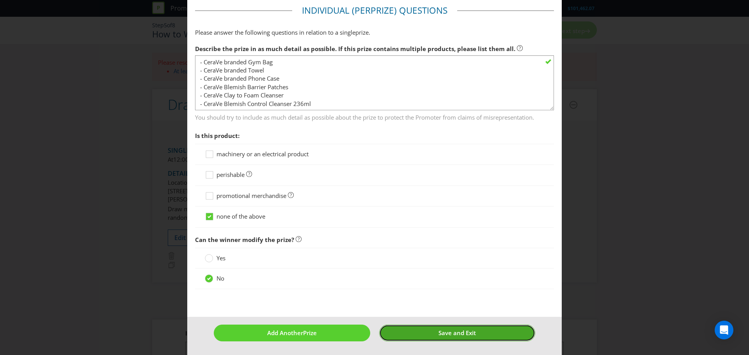
click at [433, 308] on button "Save and Exit" at bounding box center [457, 333] width 156 height 17
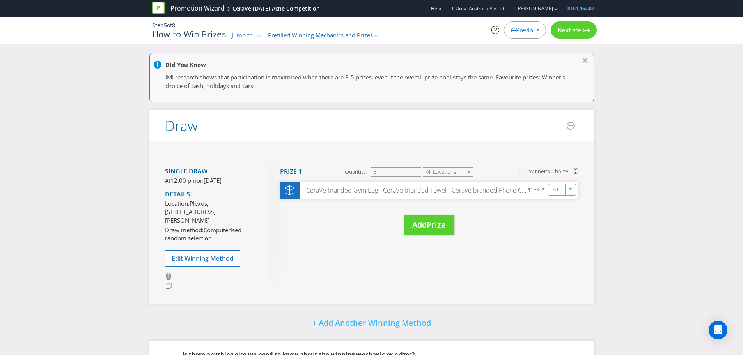
click at [599, 197] on div "Did You Know IMI research shows that participation is maximised when there are …" at bounding box center [371, 246] width 743 height 386
click at [451, 192] on div "- CeraVe branded Gym Bag - CeraVe branded Towel - CeraVe branded Phone Case - C…" at bounding box center [414, 190] width 230 height 9
click at [452, 191] on div "- CeraVe branded Gym Bag - CeraVe branded Towel - CeraVe branded Phone Case - C…" at bounding box center [414, 190] width 230 height 9
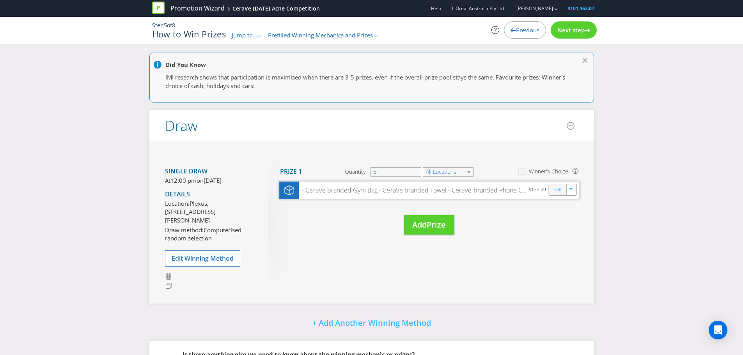
click at [557, 191] on link "Edit" at bounding box center [557, 189] width 8 height 9
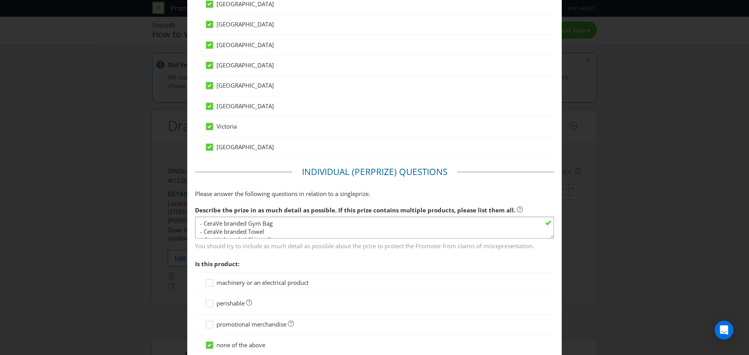
scroll to position [468, 0]
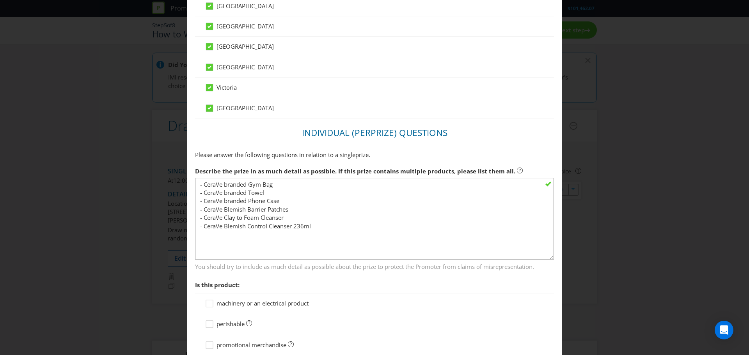
drag, startPoint x: 544, startPoint y: 197, endPoint x: 540, endPoint y: 268, distance: 71.1
click at [540, 260] on textarea "- CeraVe branded Gym Bag - CeraVe branded Towel - CeraVe branded Phone Case - C…" at bounding box center [374, 219] width 359 height 82
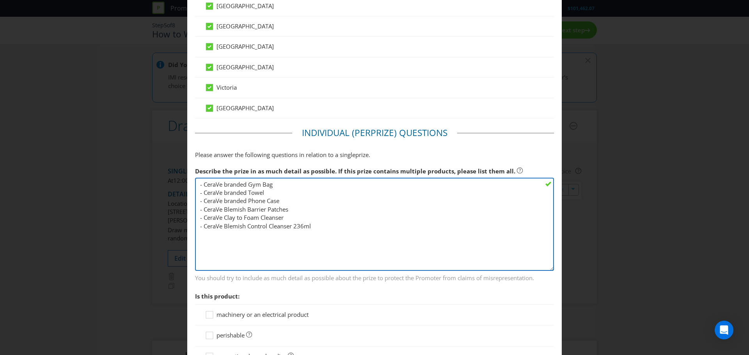
click at [198, 185] on textarea "- CeraVe branded Gym Bag - CeraVe branded Towel - CeraVe branded Phone Case - C…" at bounding box center [374, 224] width 359 height 93
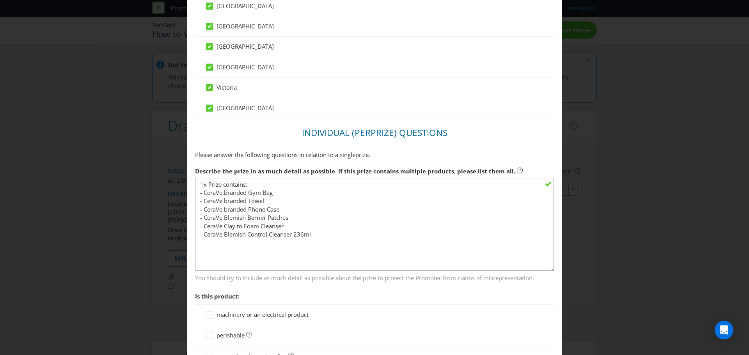
click at [330, 161] on fieldset "Individual (Per Prize ) Questions Please answer the following questions in rela…" at bounding box center [374, 293] width 359 height 332
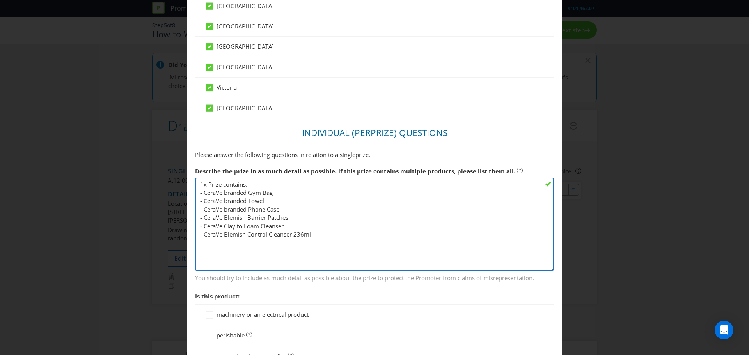
click at [280, 248] on textarea "- CeraVe branded Gym Bag - CeraVe branded Towel - CeraVe branded Phone Case - C…" at bounding box center [374, 224] width 359 height 93
click at [312, 232] on textarea "- CeraVe branded Gym Bag - CeraVe branded Towel - CeraVe branded Phone Case - C…" at bounding box center [374, 224] width 359 height 93
type textarea "1x Prize contains: - CeraVe branded Gym Bag - CeraVe branded Towel - CeraVe bra…"
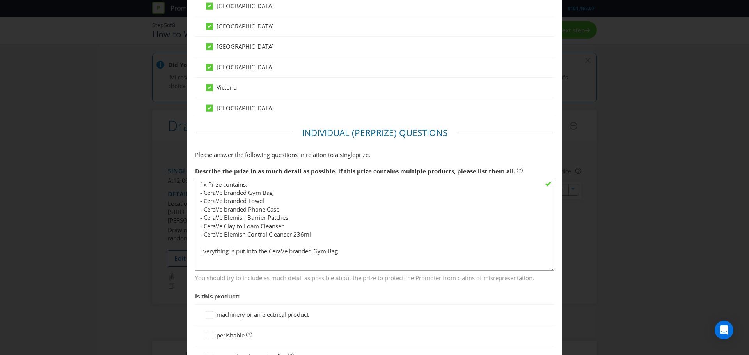
click at [415, 143] on fieldset "Individual (Per Prize ) Questions Please answer the following questions in rela…" at bounding box center [374, 293] width 359 height 332
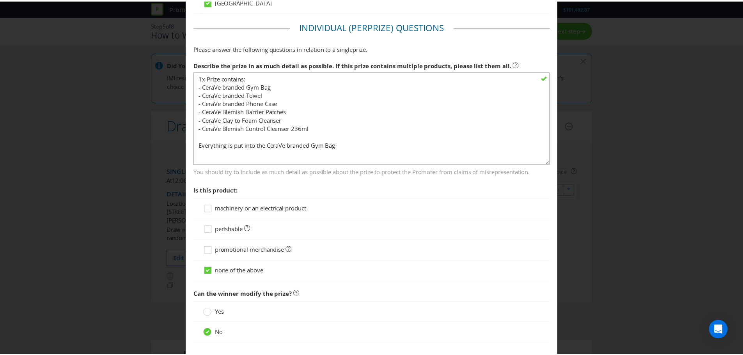
scroll to position [629, 0]
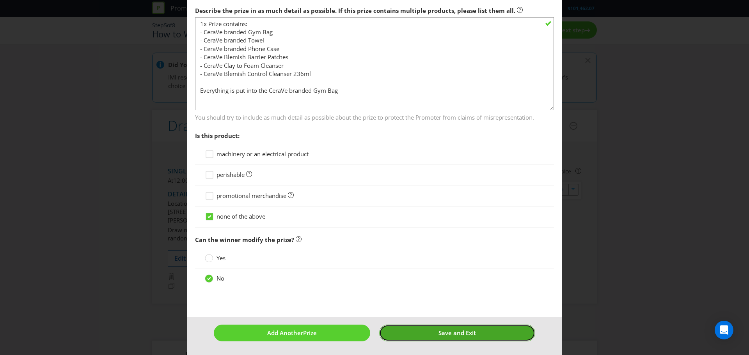
click at [438, 308] on span "Save and Exit" at bounding box center [456, 333] width 37 height 8
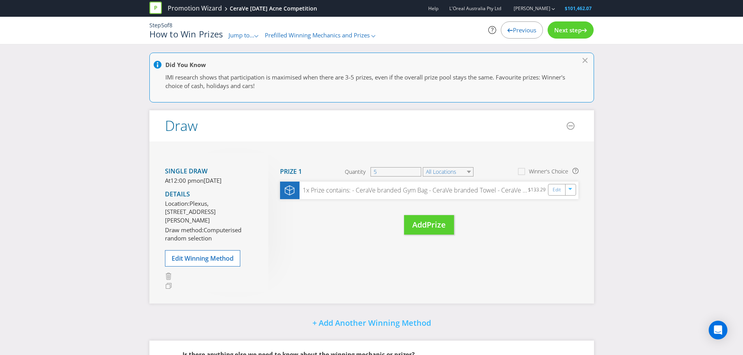
click at [571, 30] on span "Next step" at bounding box center [567, 30] width 27 height 8
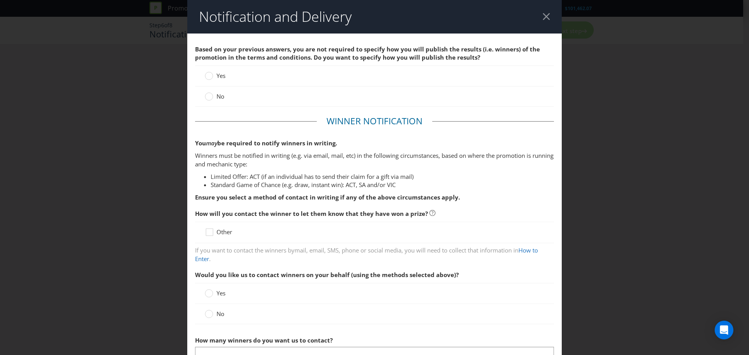
click at [212, 96] on label "No" at bounding box center [215, 96] width 21 height 8
click at [0, 0] on input "No" at bounding box center [0, 0] width 0 height 0
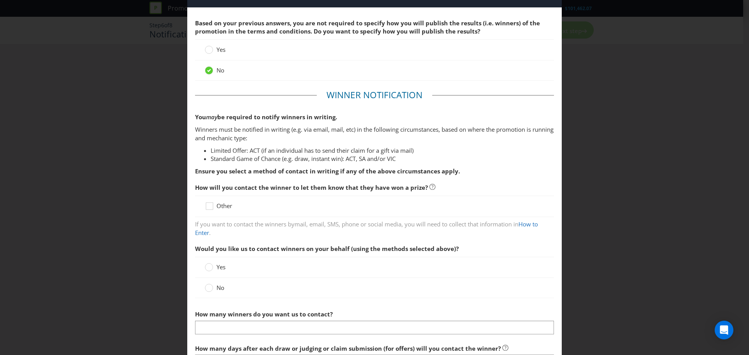
scroll to position [117, 0]
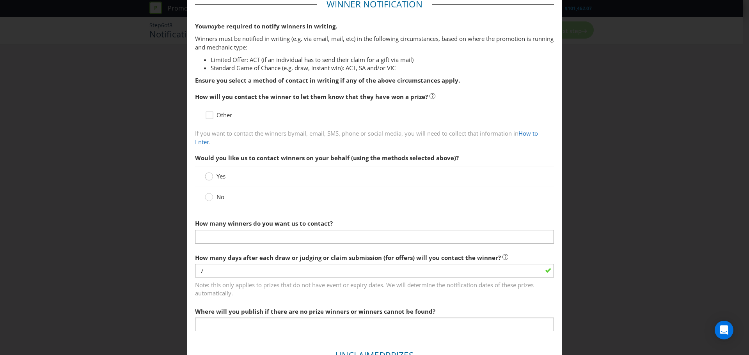
click at [206, 177] on circle at bounding box center [209, 177] width 8 height 8
click at [0, 0] on input "Yes" at bounding box center [0, 0] width 0 height 0
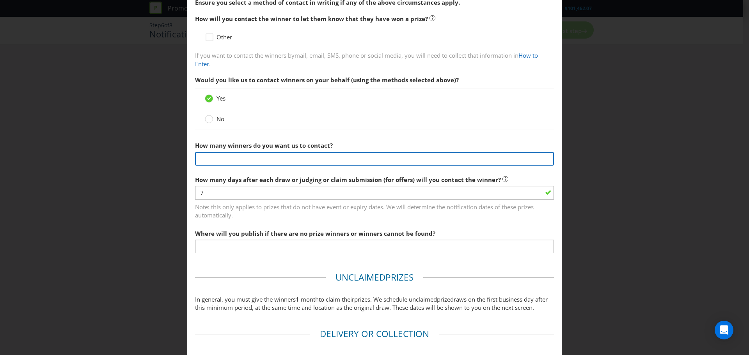
click at [250, 162] on input "text" at bounding box center [374, 159] width 359 height 14
type input "5"
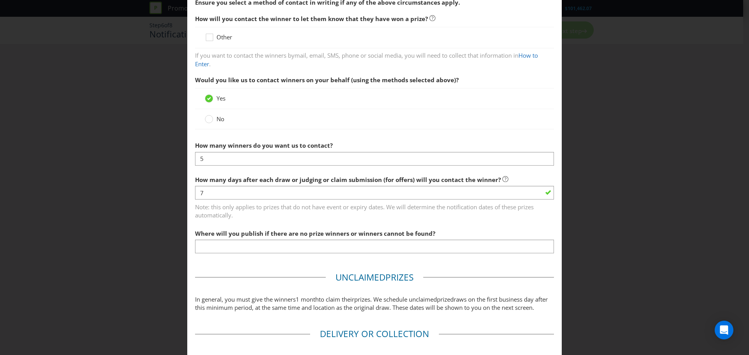
click at [266, 136] on fieldset "Winner Notification You may be required to notify winners in writing. Winners m…" at bounding box center [374, 90] width 359 height 340
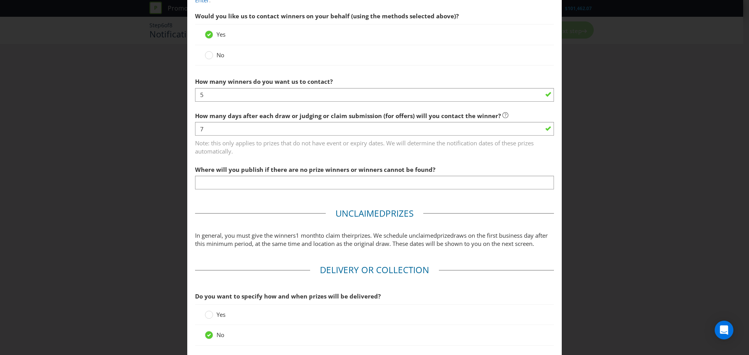
scroll to position [273, 0]
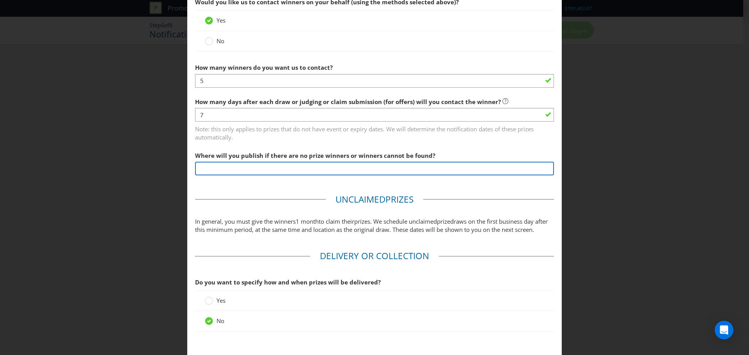
click at [257, 167] on input "text" at bounding box center [374, 169] width 359 height 14
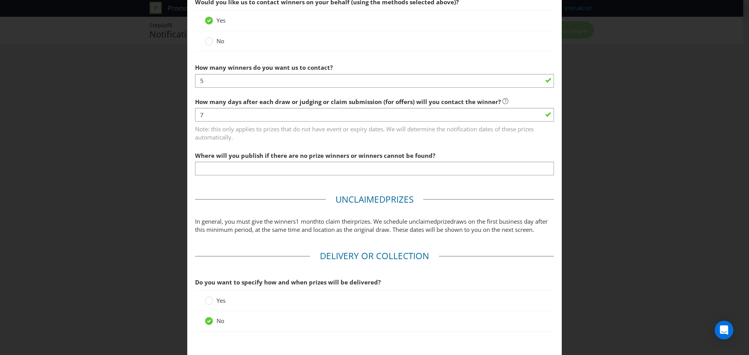
click at [221, 185] on main "Based on your previous answers, you are not required to specify how you will pu…" at bounding box center [374, 59] width 375 height 599
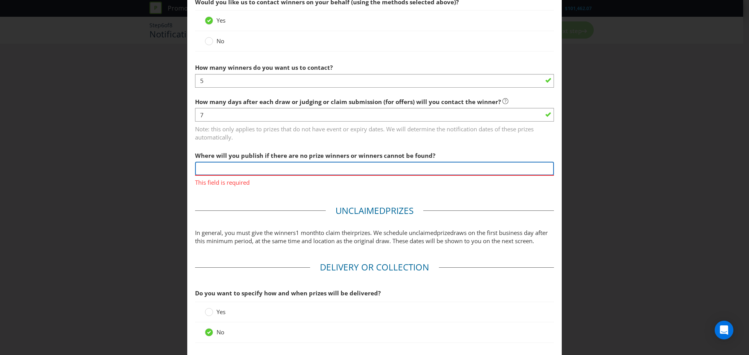
click at [224, 167] on input "text" at bounding box center [374, 169] width 359 height 14
type input "CeraVe Website"
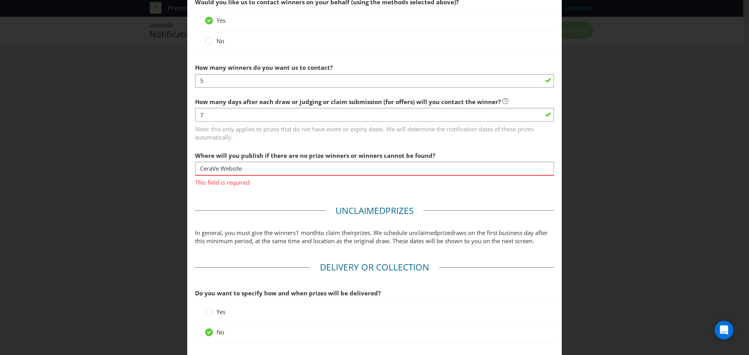
click at [247, 195] on main "Based on your previous answers, you are not required to specify how you will pu…" at bounding box center [374, 65] width 375 height 611
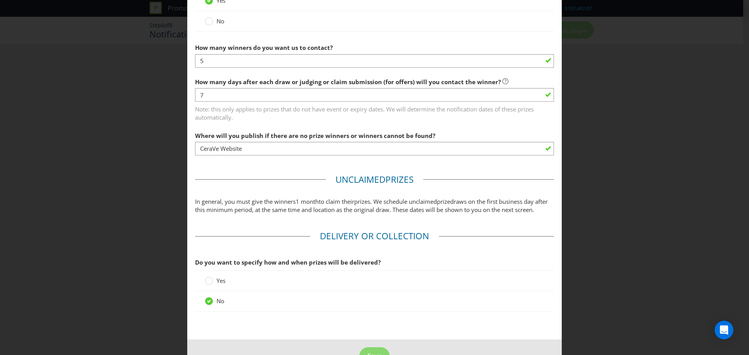
scroll to position [325, 0]
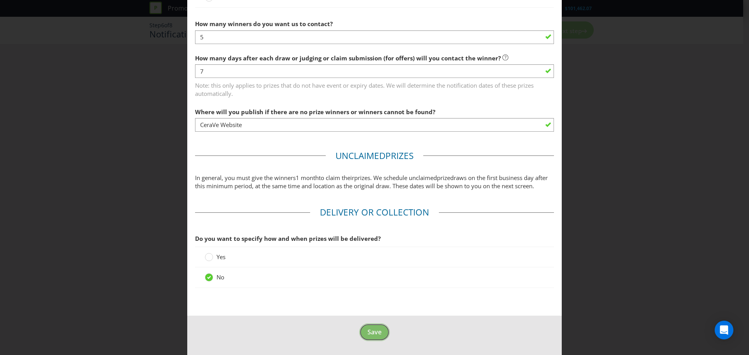
click at [375, 308] on span "Save" at bounding box center [374, 332] width 14 height 9
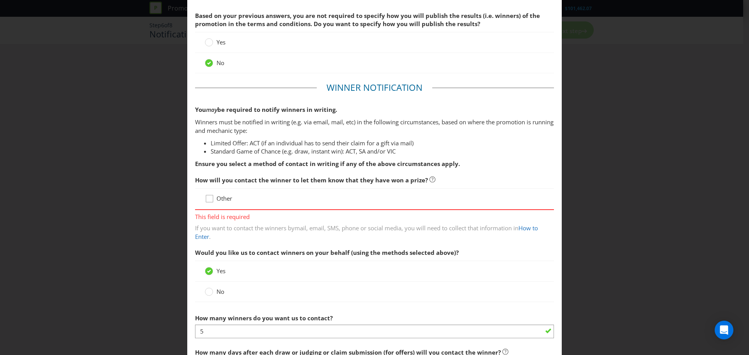
click at [209, 198] on div at bounding box center [210, 196] width 4 height 4
click at [0, 0] on input "Other" at bounding box center [0, 0] width 0 height 0
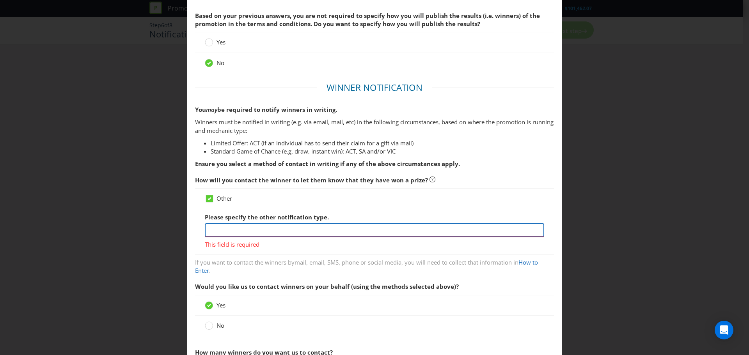
click at [259, 230] on input "text" at bounding box center [374, 231] width 339 height 14
type input "Plexus will notify the winner"
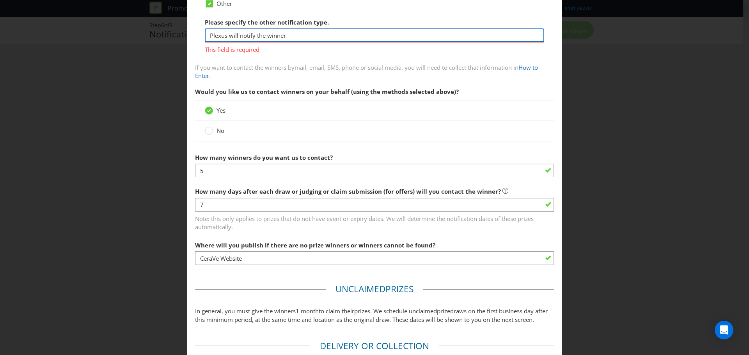
scroll to position [370, 0]
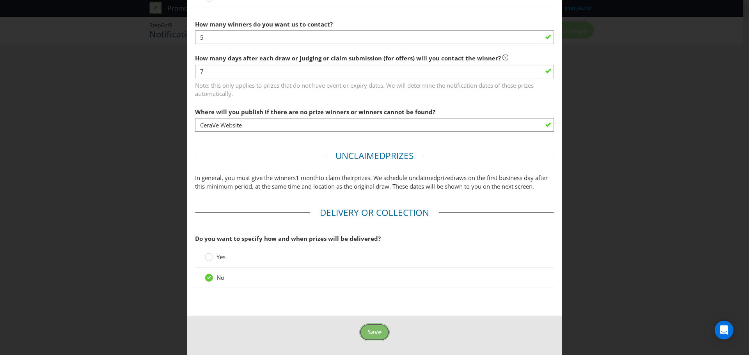
click at [367, 308] on span "Save" at bounding box center [374, 332] width 14 height 9
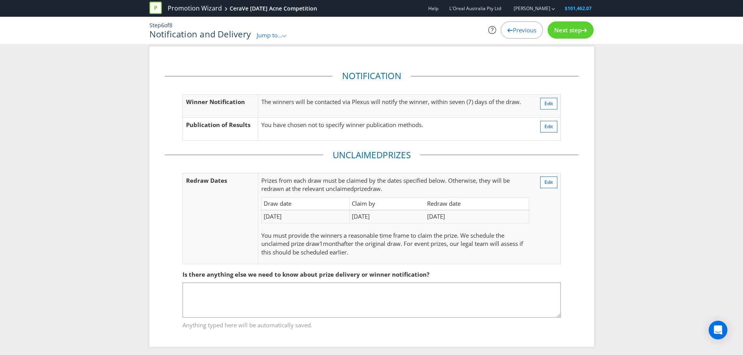
scroll to position [10, 0]
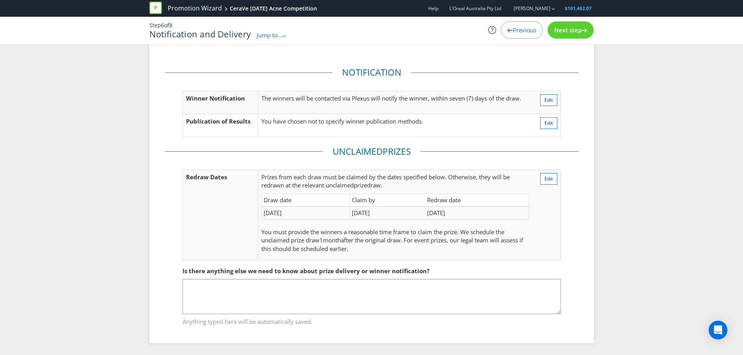
click at [575, 33] on span "Next step" at bounding box center [567, 30] width 27 height 8
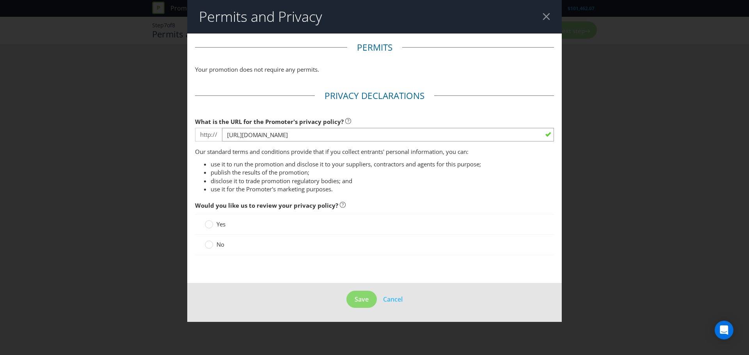
click at [213, 243] on label "No" at bounding box center [215, 245] width 21 height 8
click at [0, 0] on input "No" at bounding box center [0, 0] width 0 height 0
click at [364, 298] on span "Save" at bounding box center [362, 299] width 14 height 9
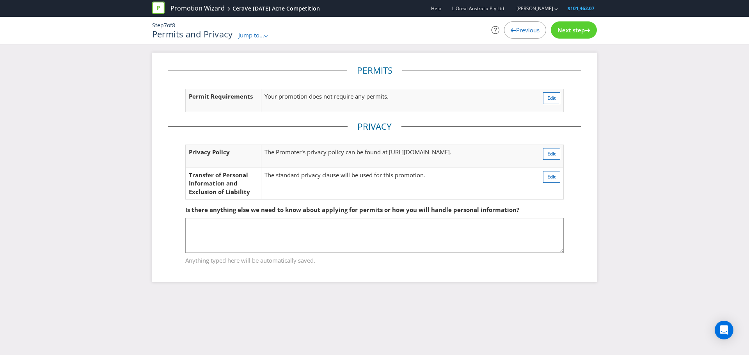
click at [568, 34] on span "Next step" at bounding box center [570, 30] width 27 height 8
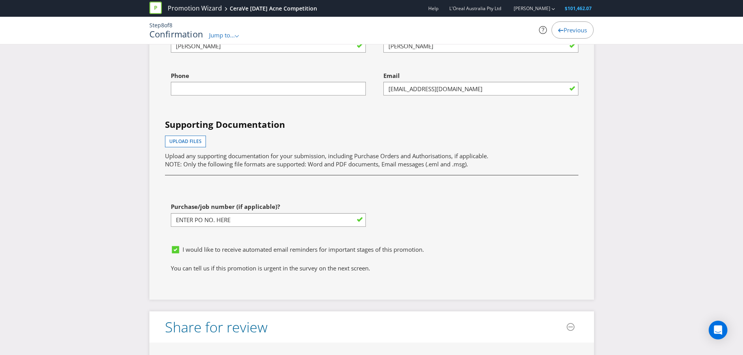
scroll to position [2146, 0]
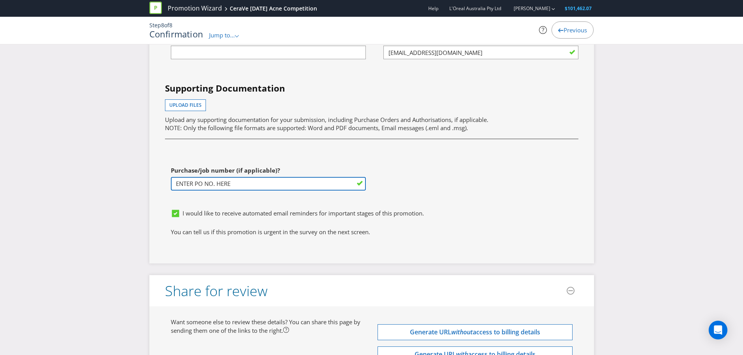
click at [223, 177] on input "ENTER PO NO. HERE" at bounding box center [268, 184] width 195 height 14
drag, startPoint x: 234, startPoint y: 175, endPoint x: 141, endPoint y: 169, distance: 93.0
click at [185, 178] on input "text" at bounding box center [268, 184] width 195 height 14
type input "ENTER PO NO. HERE"
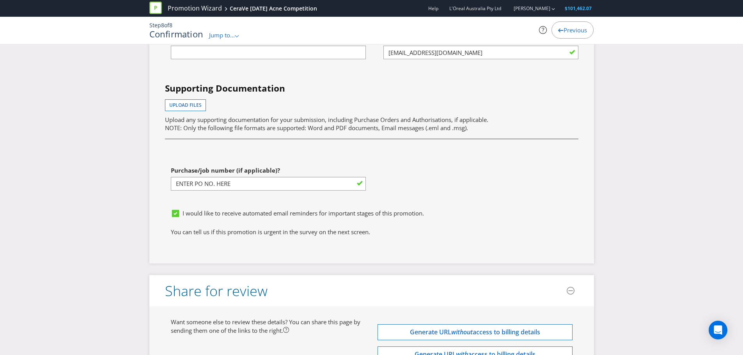
click at [222, 191] on div "Purchase/job number (if applicable)? ENTER PO NO. HERE" at bounding box center [265, 184] width 213 height 43
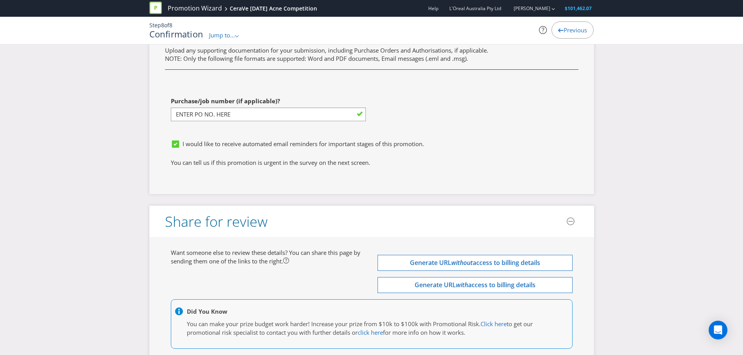
scroll to position [2260, 0]
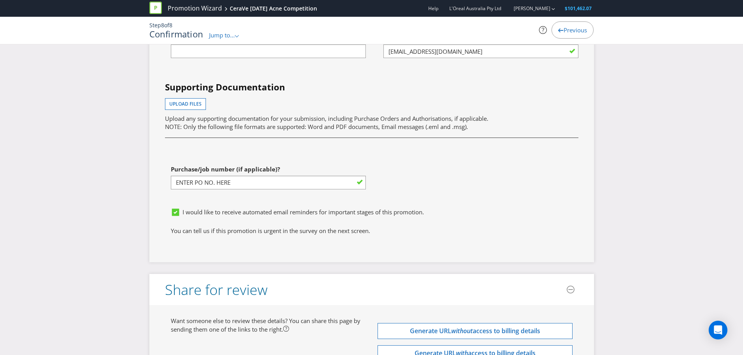
scroll to position [2143, 0]
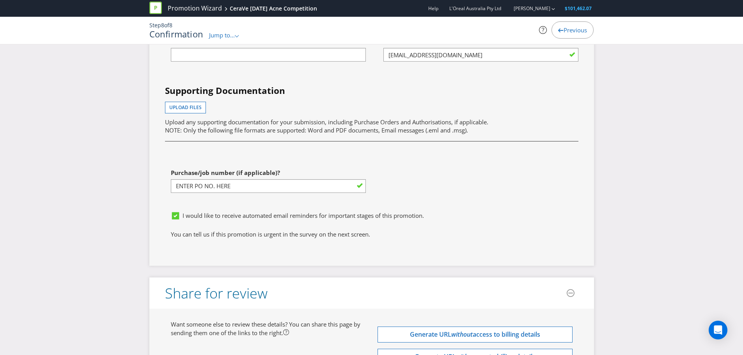
drag, startPoint x: 668, startPoint y: 133, endPoint x: 660, endPoint y: 135, distance: 8.9
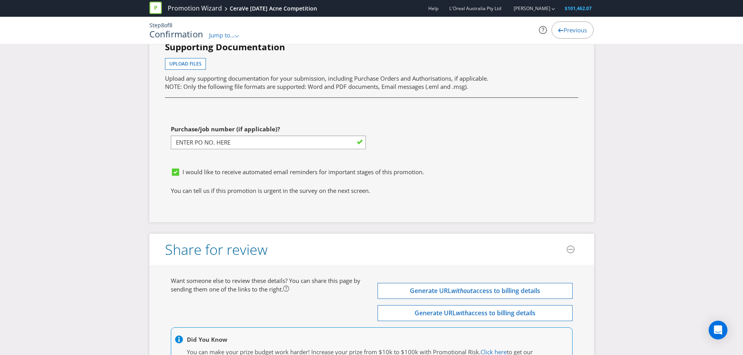
scroll to position [2260, 0]
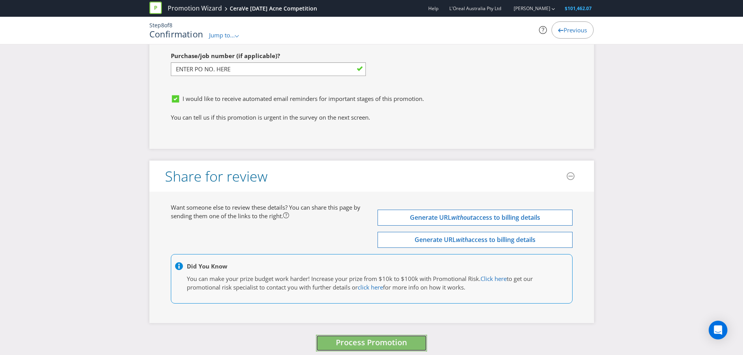
click at [386, 308] on span "Process Promotion" at bounding box center [371, 342] width 71 height 11
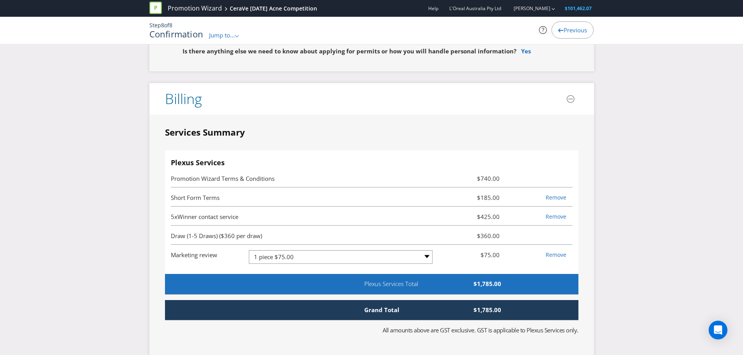
scroll to position [1597, 0]
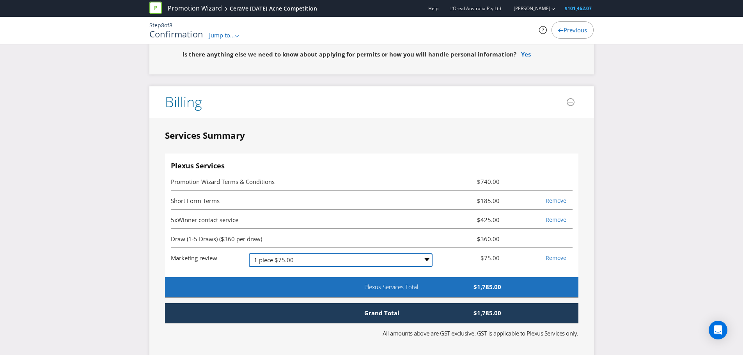
click at [296, 254] on select "-- Please Select -- 1 piece $75.00 2-4 pieces (provided at same time) $0.00 5-7…" at bounding box center [341, 261] width 184 height 14
click at [249, 254] on select "-- Please Select -- 1 piece $75.00 2-4 pieces (provided at same time) $0.00 5-7…" at bounding box center [341, 261] width 184 height 14
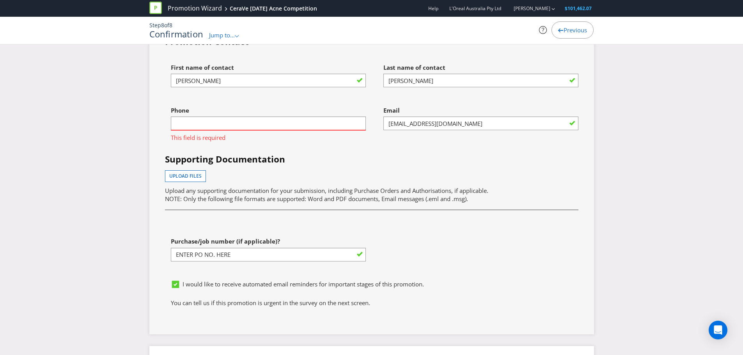
scroll to position [1948, 0]
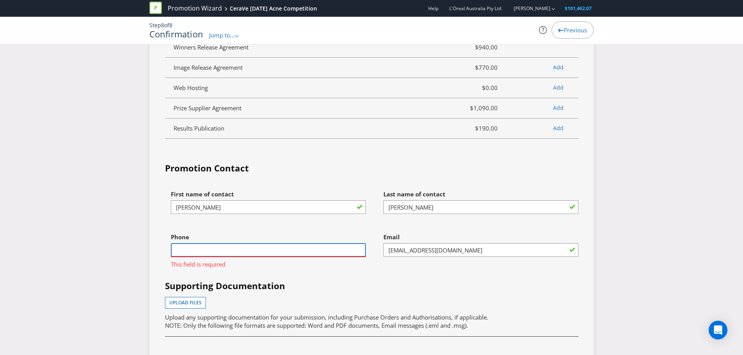
click at [242, 243] on input "text" at bounding box center [268, 250] width 195 height 14
type input "0423677771"
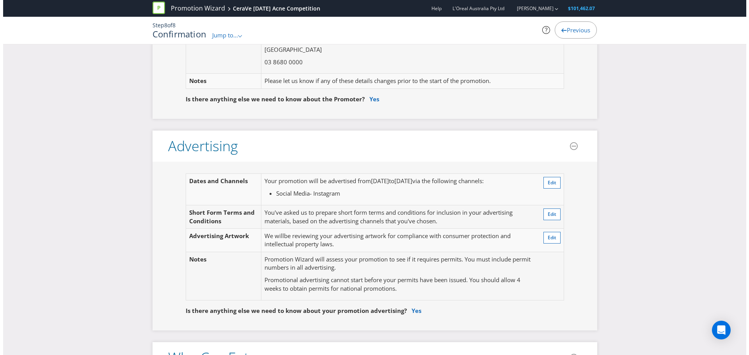
scroll to position [0, 0]
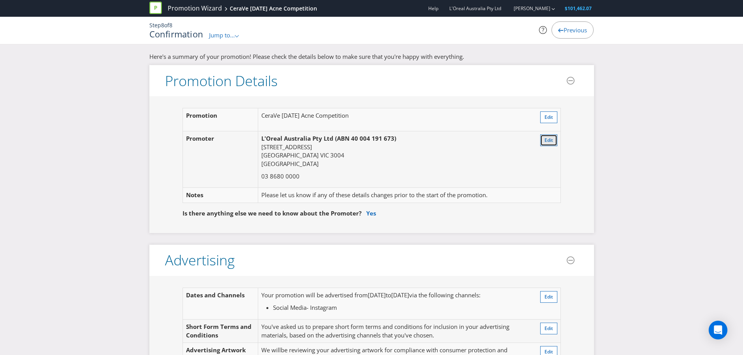
click at [553, 136] on button "Edit" at bounding box center [548, 141] width 17 height 12
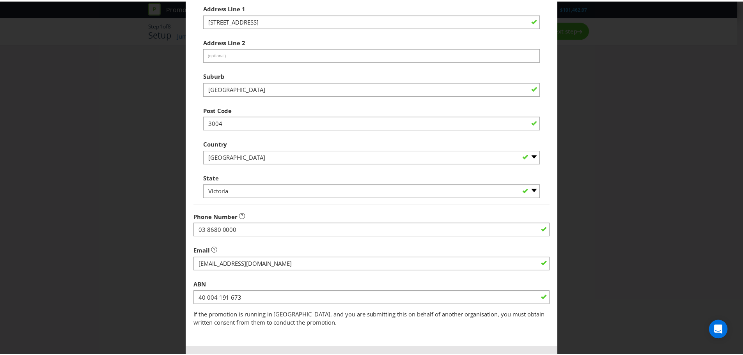
scroll to position [154, 0]
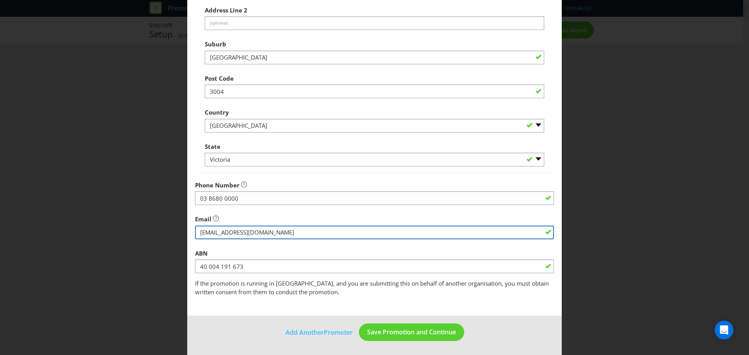
drag, startPoint x: 252, startPoint y: 230, endPoint x: 149, endPoint y: 220, distance: 103.4
click at [149, 220] on div "Edit 1st Promoter Promoter Information Company Name L'Oreal Australia Pty Ltd W…" at bounding box center [374, 177] width 749 height 355
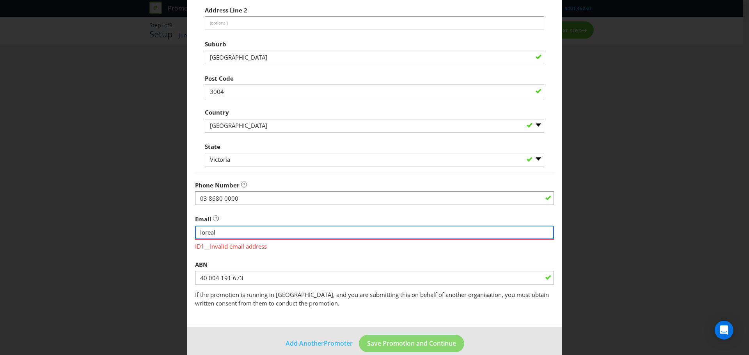
click at [226, 233] on input "string" at bounding box center [374, 233] width 359 height 14
type input "lorealcad@loreal.com"
click at [455, 220] on div "Email ID1__Invalid email address" at bounding box center [374, 230] width 359 height 39
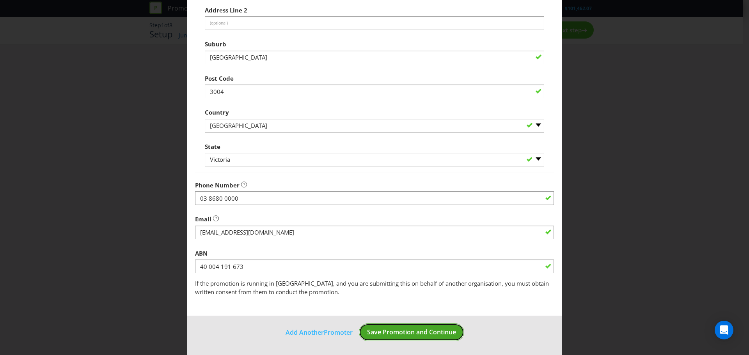
click at [408, 308] on span "Save Promotion and Continue" at bounding box center [411, 332] width 89 height 9
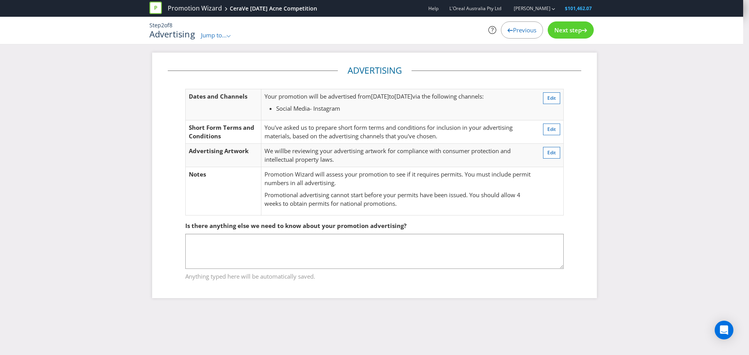
click at [576, 31] on span "Next step" at bounding box center [567, 30] width 27 height 8
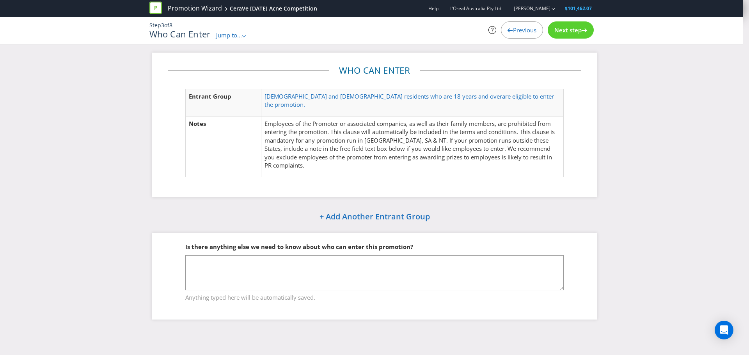
click at [576, 31] on span "Next step" at bounding box center [567, 30] width 27 height 8
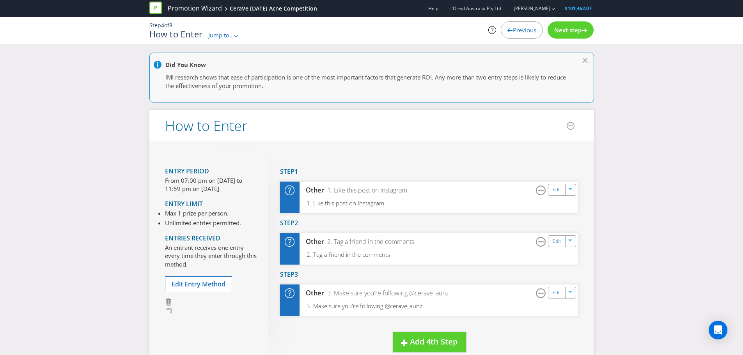
click at [576, 31] on span "Next step" at bounding box center [567, 30] width 27 height 8
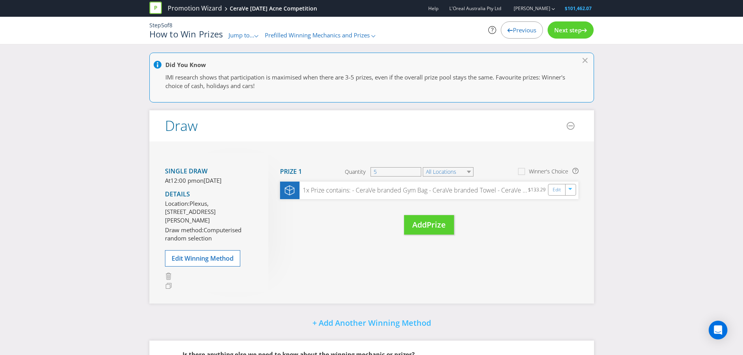
click at [576, 31] on span "Next step" at bounding box center [567, 30] width 27 height 8
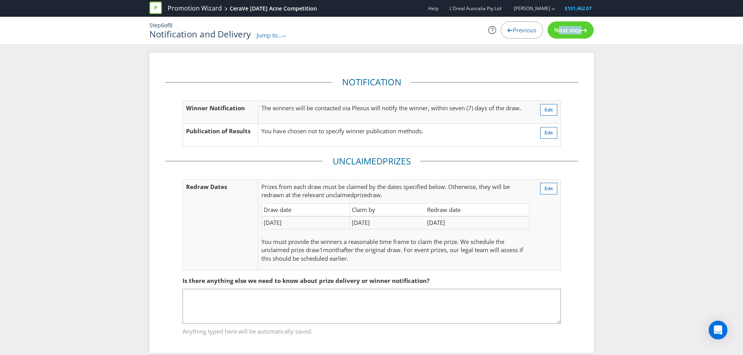
click at [576, 31] on span "Next step" at bounding box center [567, 30] width 27 height 8
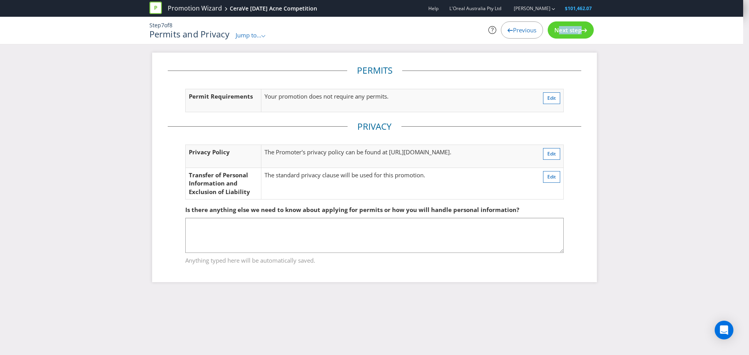
click at [576, 31] on span "Next step" at bounding box center [567, 30] width 27 height 8
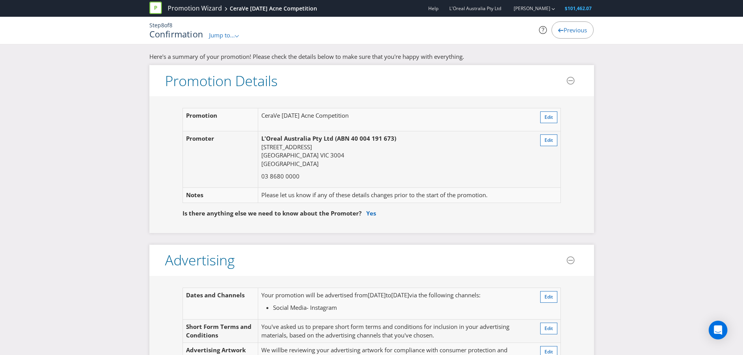
click at [576, 31] on span "Previous" at bounding box center [575, 30] width 23 height 8
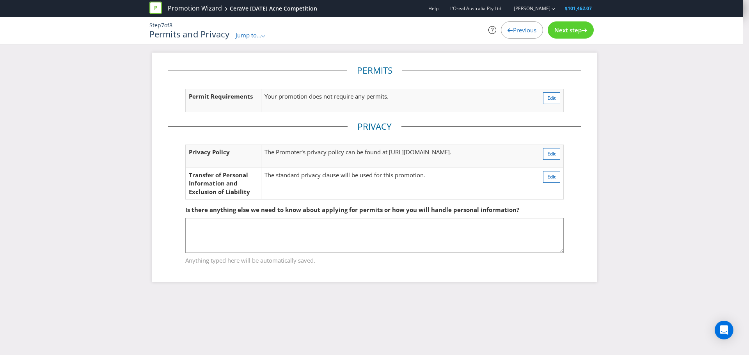
click at [576, 31] on span "Next step" at bounding box center [567, 30] width 27 height 8
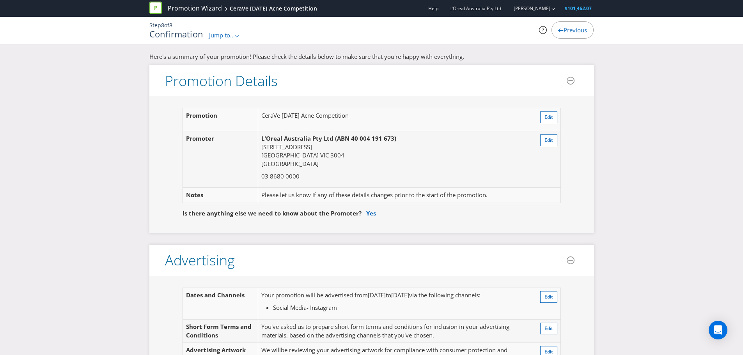
click at [576, 31] on span "Previous" at bounding box center [575, 30] width 23 height 8
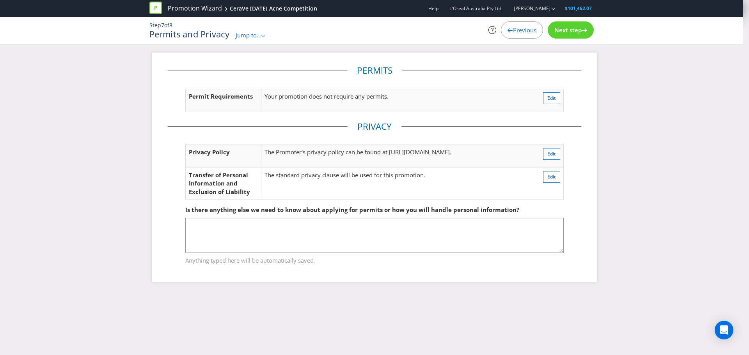
click at [576, 31] on span "Next step" at bounding box center [567, 30] width 27 height 8
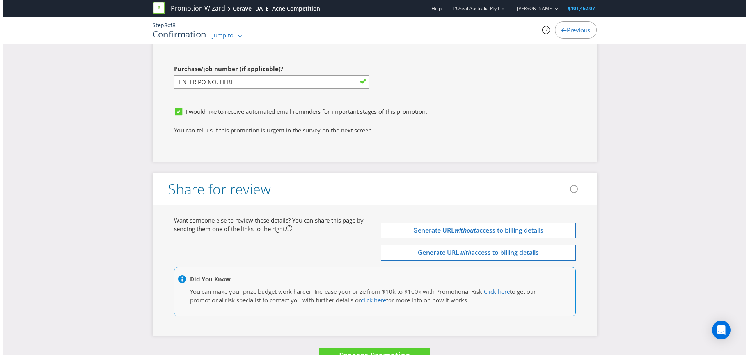
scroll to position [2260, 0]
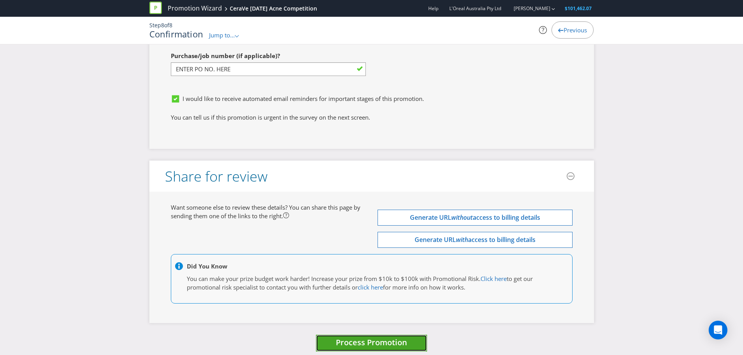
click at [380, 308] on span "Process Promotion" at bounding box center [371, 342] width 71 height 11
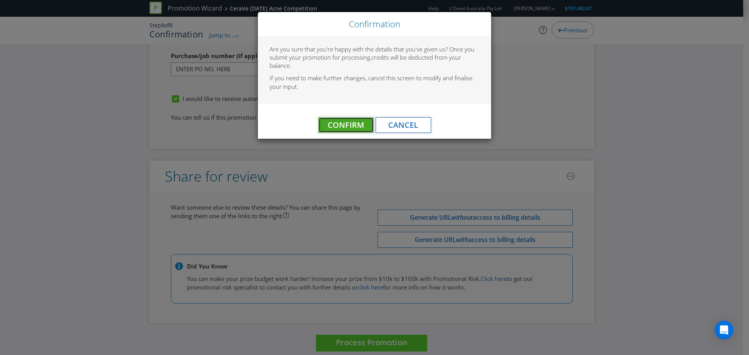
click at [354, 126] on span "Confirm" at bounding box center [346, 125] width 36 height 11
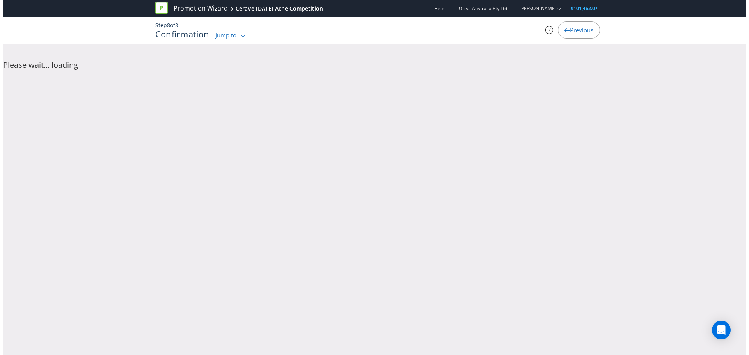
scroll to position [0, 0]
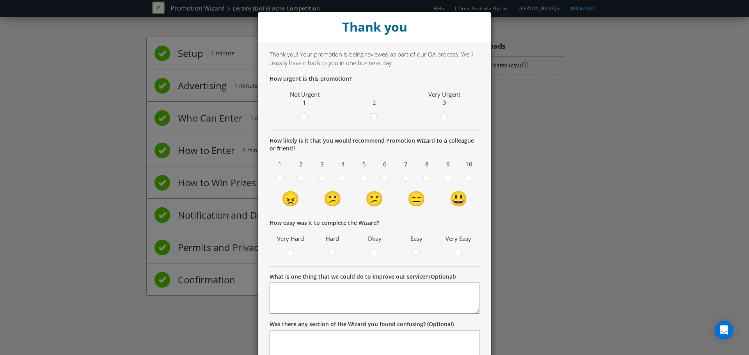
click at [373, 114] on div at bounding box center [375, 115] width 4 height 4
click at [0, 0] on input "radio" at bounding box center [0, 0] width 0 height 0
click at [425, 176] on div at bounding box center [427, 176] width 4 height 4
click at [0, 0] on input "radio" at bounding box center [0, 0] width 0 height 0
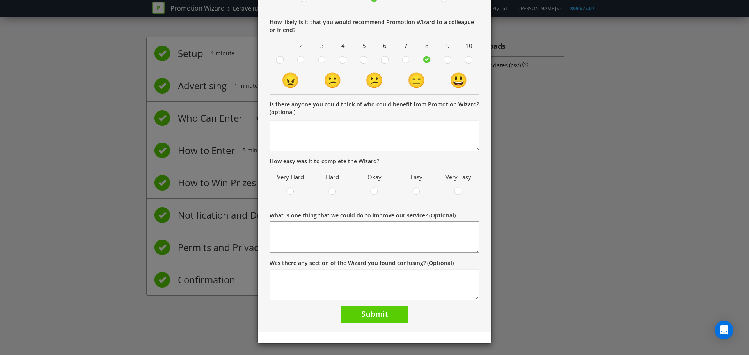
scroll to position [119, 0]
click at [374, 189] on circle at bounding box center [374, 191] width 7 height 7
click at [0, 0] on input "radio" at bounding box center [0, 0] width 0 height 0
click at [356, 308] on button "Submit" at bounding box center [374, 314] width 67 height 17
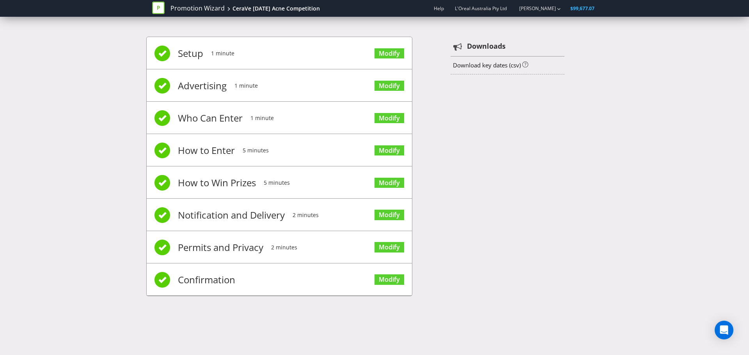
click at [502, 107] on div "Setup 1 minute Modify Advertising 1 minute Modify Who Can Enter 1 minute Modify…" at bounding box center [374, 170] width 456 height 291
